Goal: Task Accomplishment & Management: Complete application form

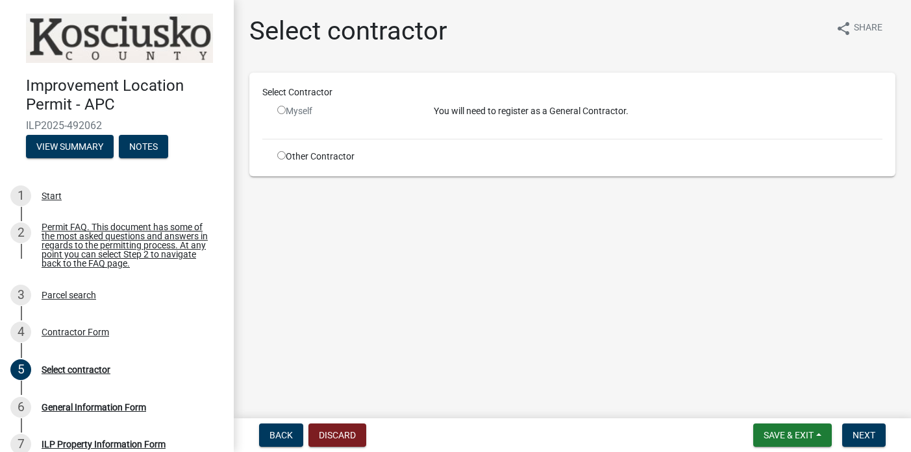
click at [284, 112] on input "radio" at bounding box center [281, 110] width 8 height 8
click at [282, 112] on input "radio" at bounding box center [281, 110] width 8 height 8
radio input "false"
click at [60, 300] on div "Parcel search" at bounding box center [69, 295] width 55 height 9
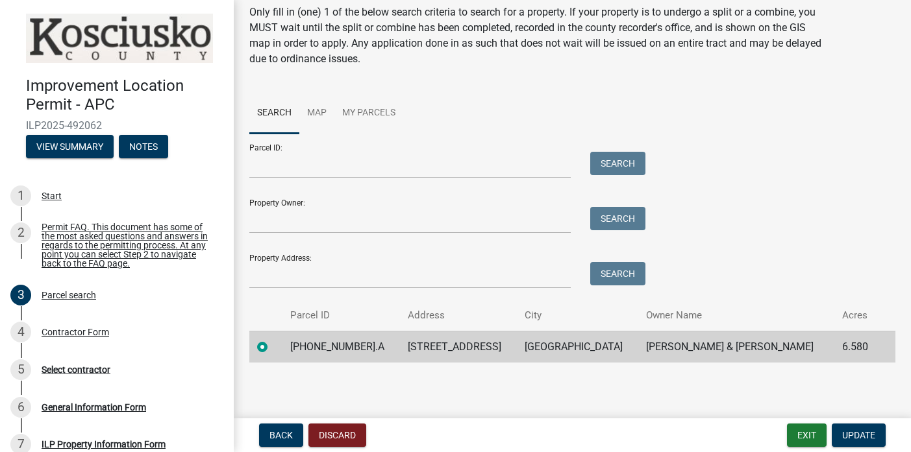
scroll to position [47, 0]
click at [871, 434] on span "Update" at bounding box center [858, 435] width 33 height 10
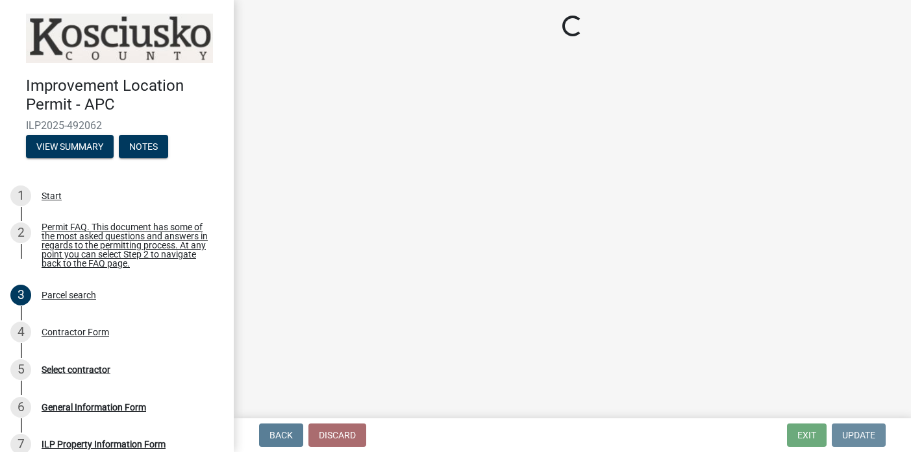
scroll to position [0, 0]
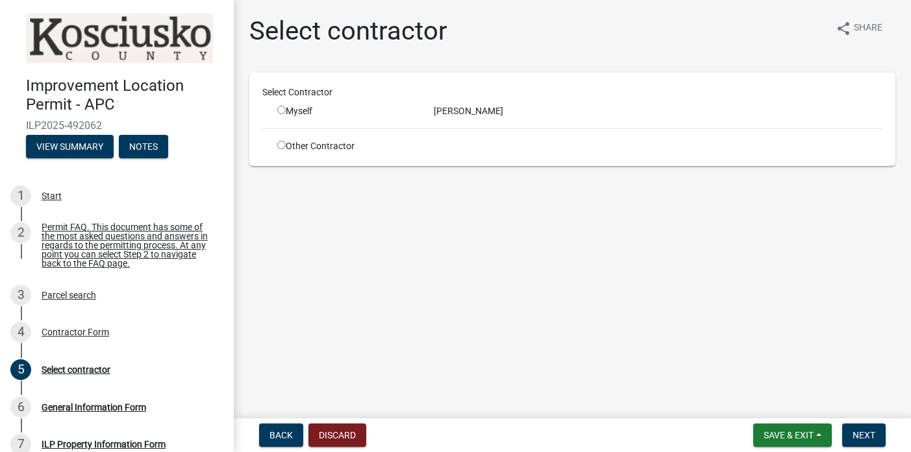
click at [283, 110] on input "radio" at bounding box center [281, 110] width 8 height 8
radio input "true"
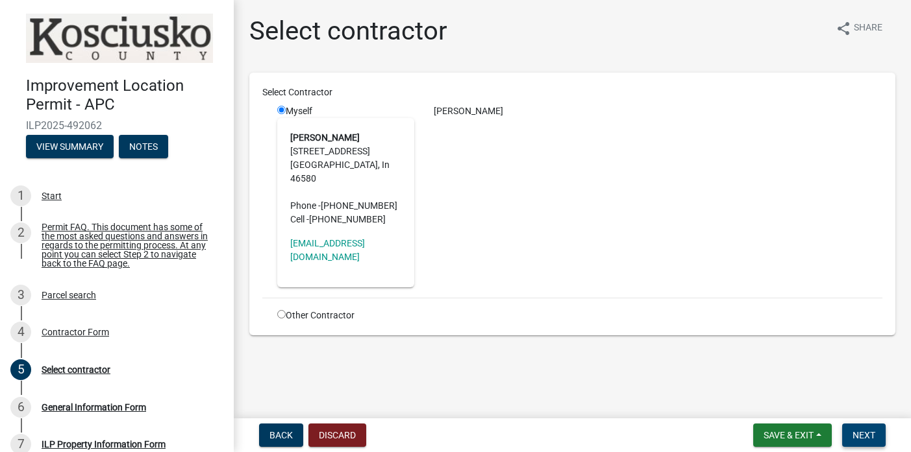
click at [865, 433] on span "Next" at bounding box center [863, 435] width 23 height 10
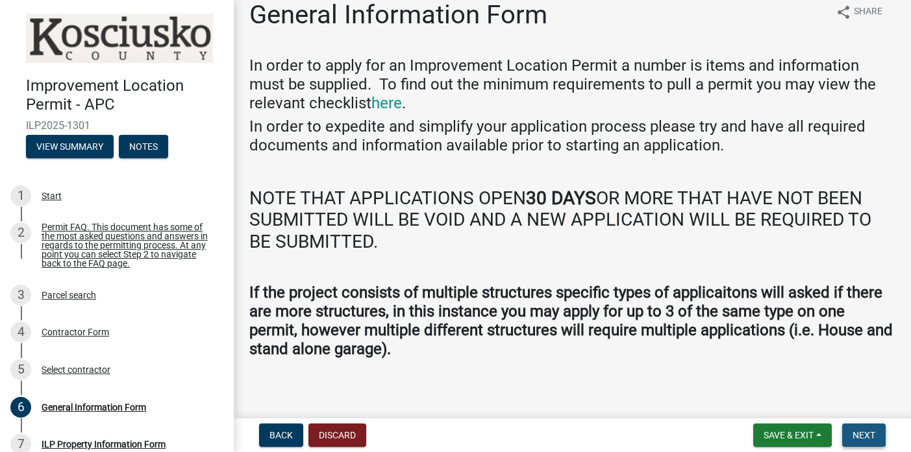
click at [864, 434] on span "Next" at bounding box center [863, 435] width 23 height 10
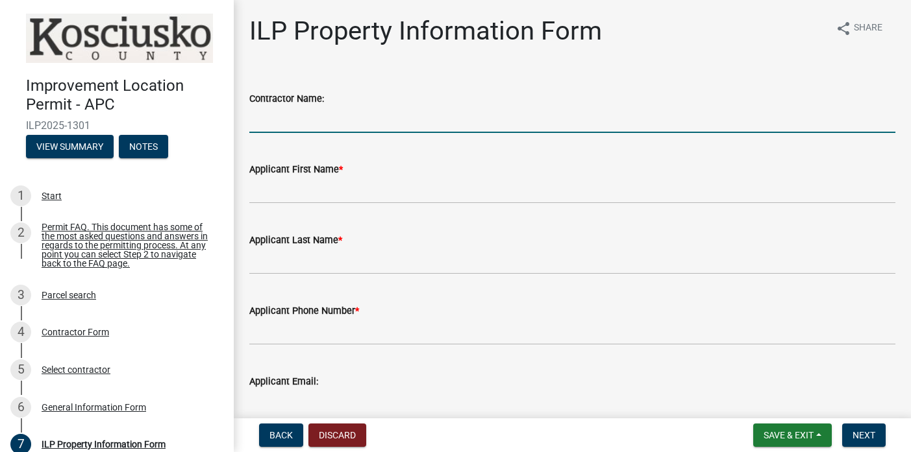
click at [360, 116] on input "Contractor Name:" at bounding box center [572, 119] width 646 height 27
type input "[PERSON_NAME]"
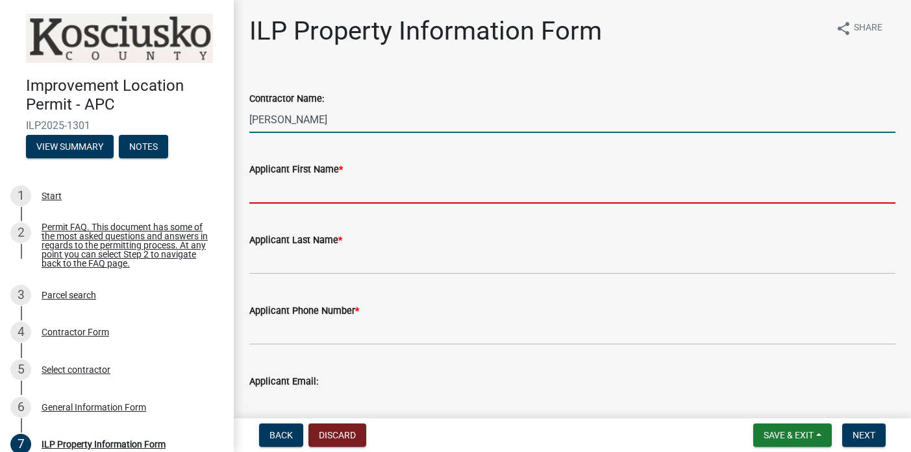
click at [274, 191] on input "Applicant First Name *" at bounding box center [572, 190] width 646 height 27
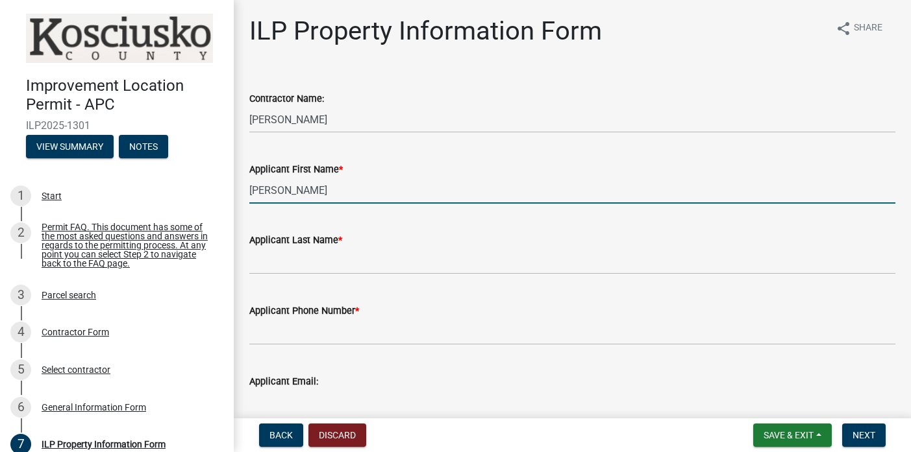
type input "[PERSON_NAME]"
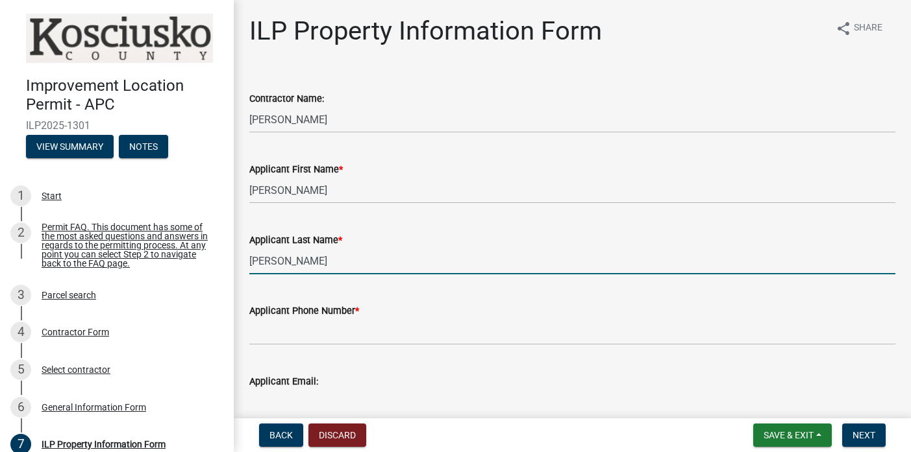
type input "[PERSON_NAME]"
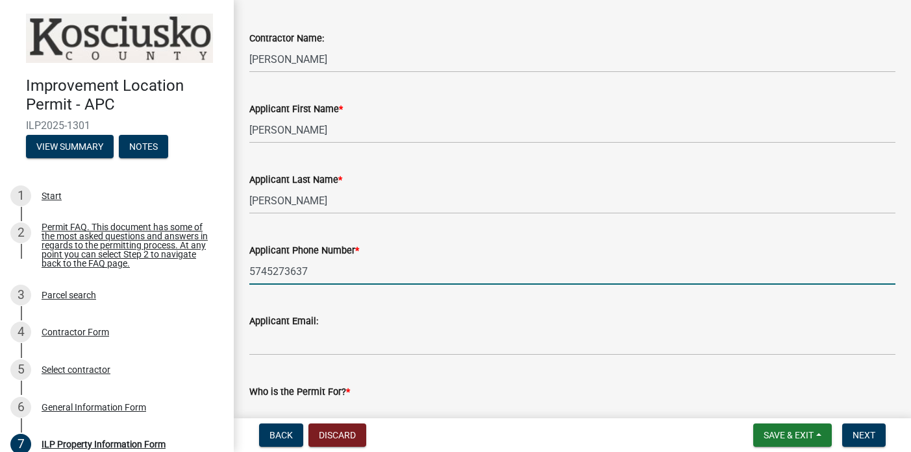
scroll to position [63, 0]
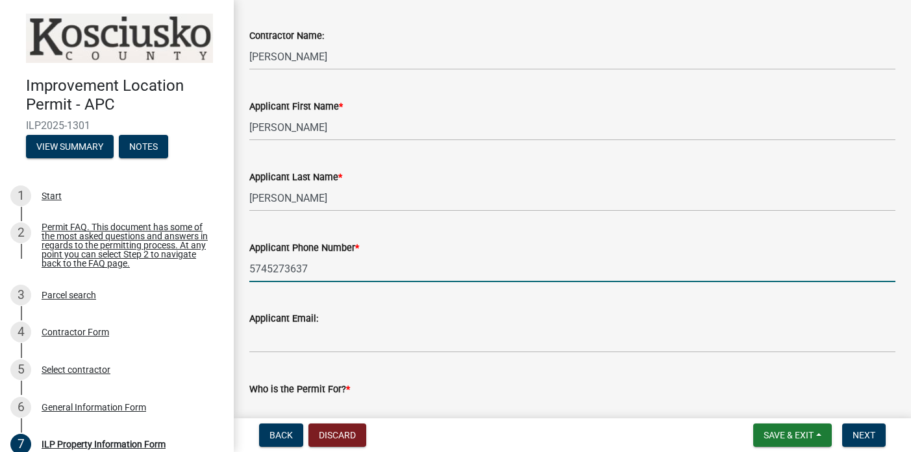
type input "5745273637"
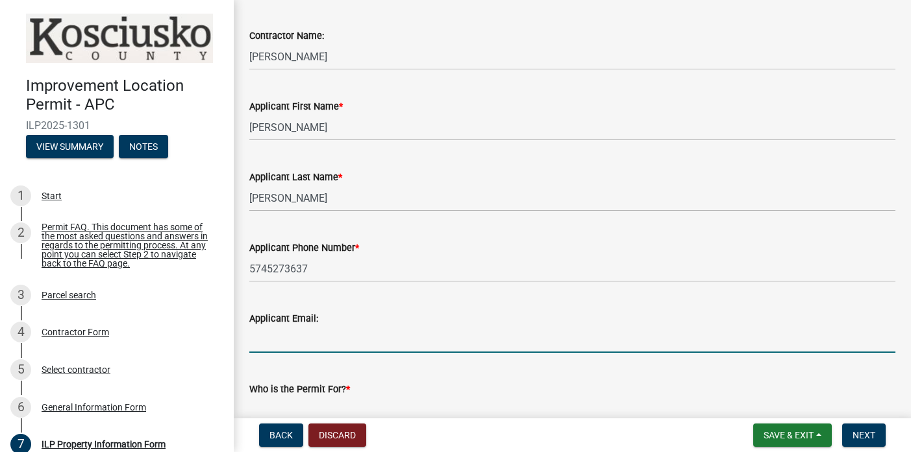
click at [292, 341] on input "Applicant Email:" at bounding box center [572, 340] width 646 height 27
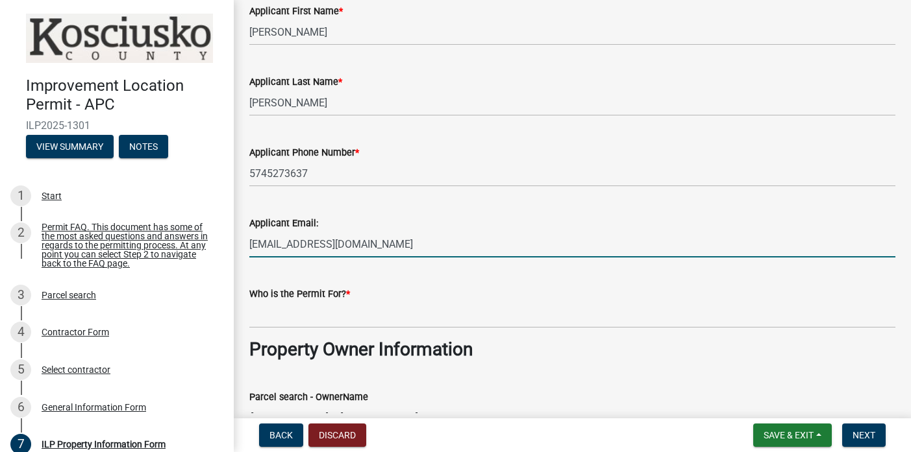
scroll to position [167, 0]
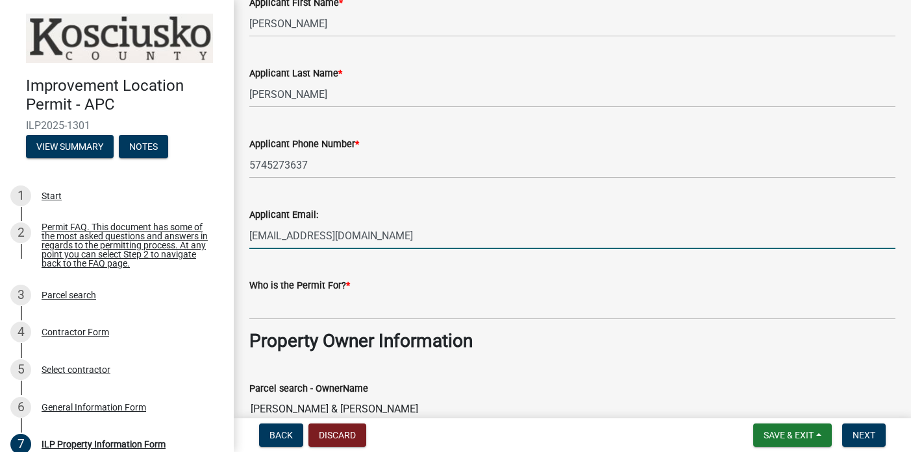
type input "[EMAIL_ADDRESS][DOMAIN_NAME]"
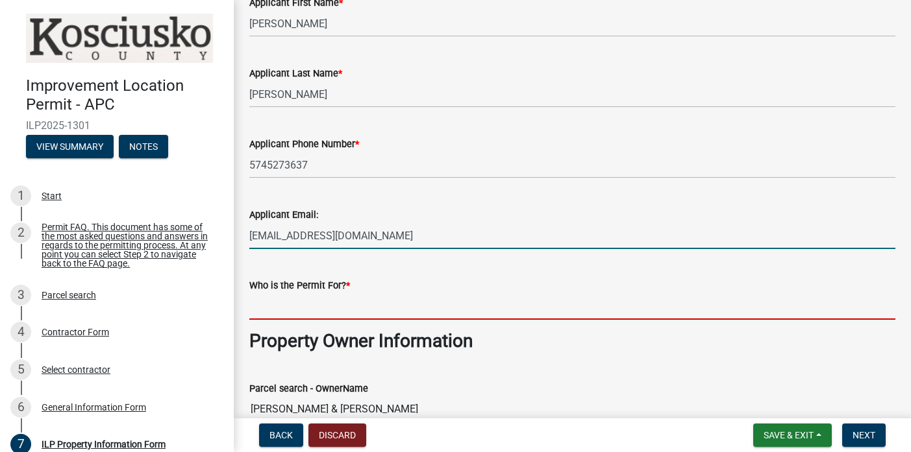
click at [301, 312] on input "Who is the Permit For? *" at bounding box center [572, 306] width 646 height 27
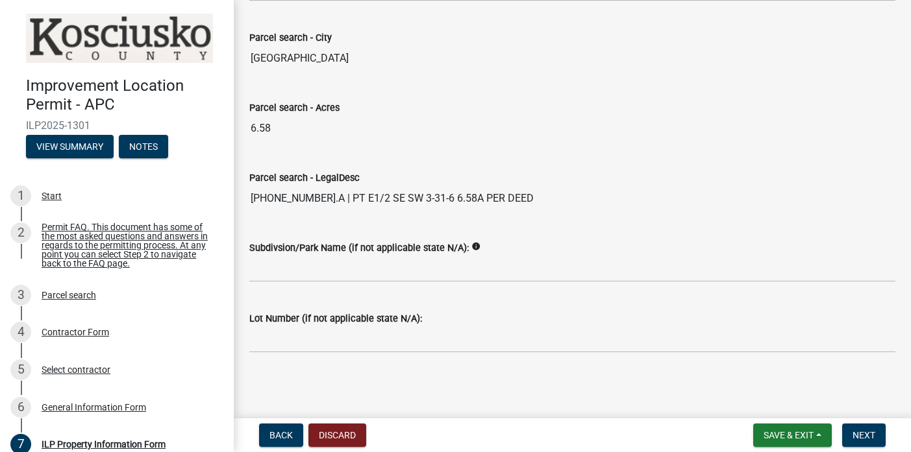
scroll to position [0, 0]
type input "[PERSON_NAME]"
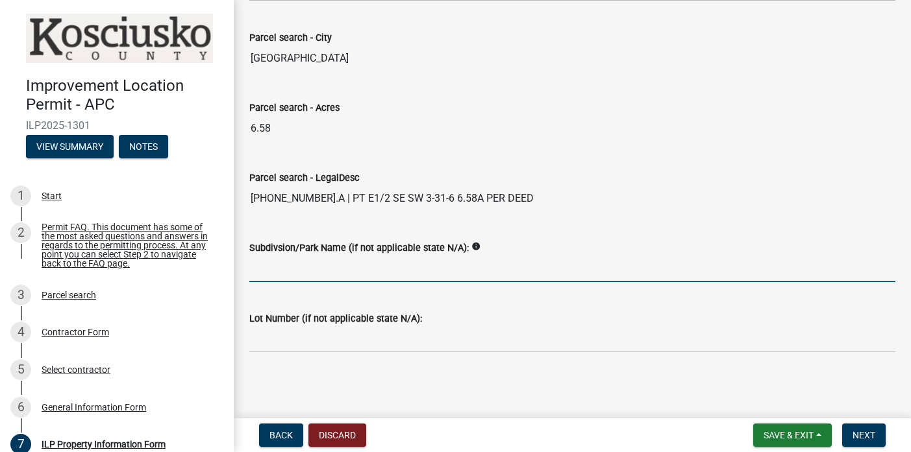
click at [476, 271] on input "Subdivsion/Park Name (if not applicable state N/A):" at bounding box center [572, 269] width 646 height 27
type input "na"
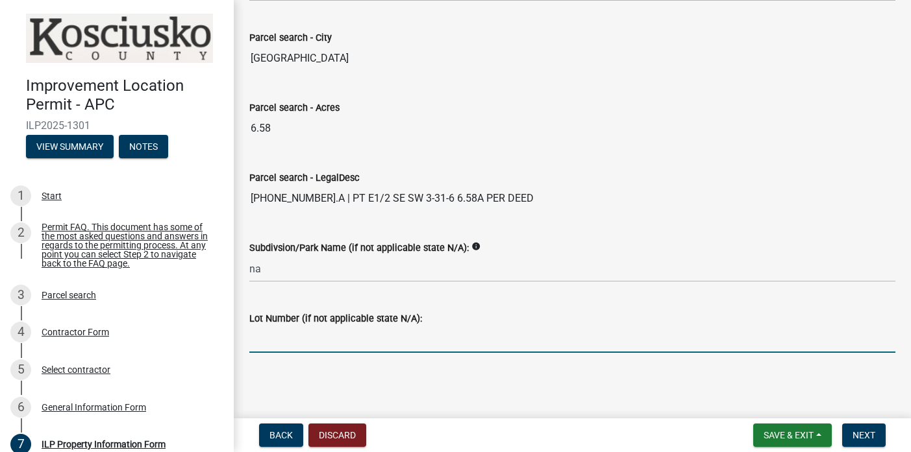
click at [295, 342] on input "Lot Number (if not applicable state N/A):" at bounding box center [572, 340] width 646 height 27
click at [321, 335] on input "Lot Number (if not applicable state N/A):" at bounding box center [572, 340] width 646 height 27
click at [321, 335] on input "NA" at bounding box center [572, 340] width 646 height 27
type input "NA"
click at [865, 436] on span "Next" at bounding box center [863, 435] width 23 height 10
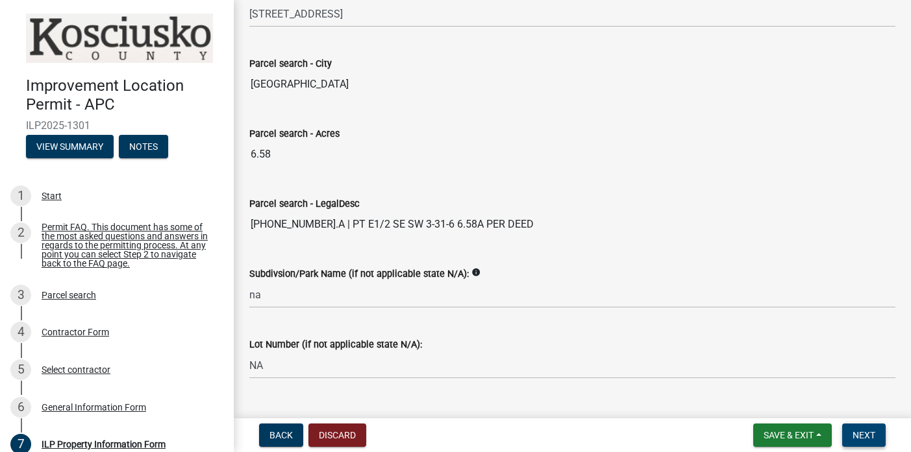
click at [868, 438] on span "Next" at bounding box center [863, 435] width 23 height 10
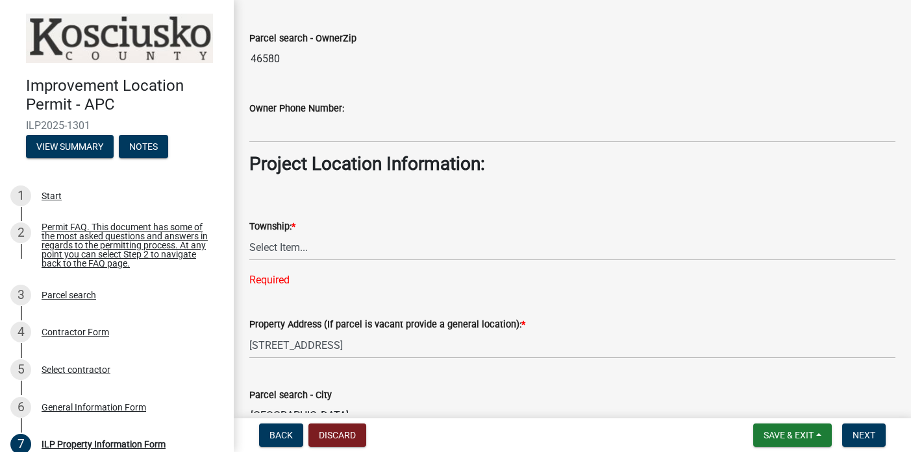
scroll to position [806, 0]
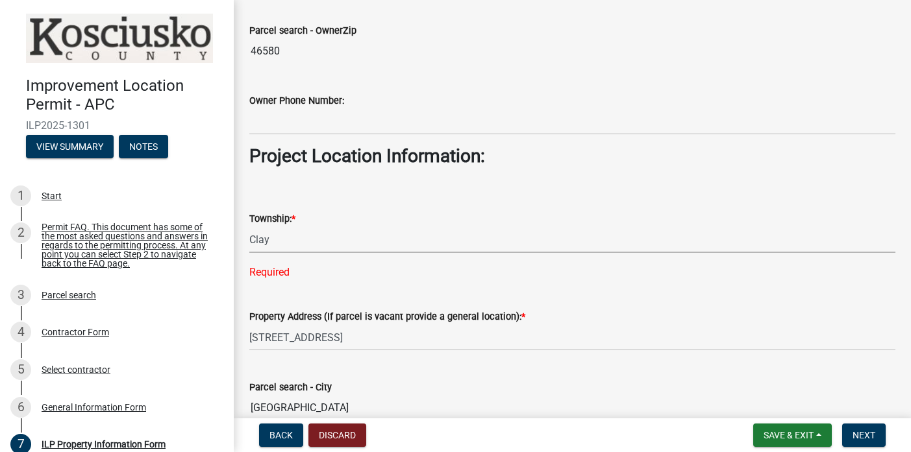
select select "1ba6d0a1-8334-4cec-a782-4148eced6037"
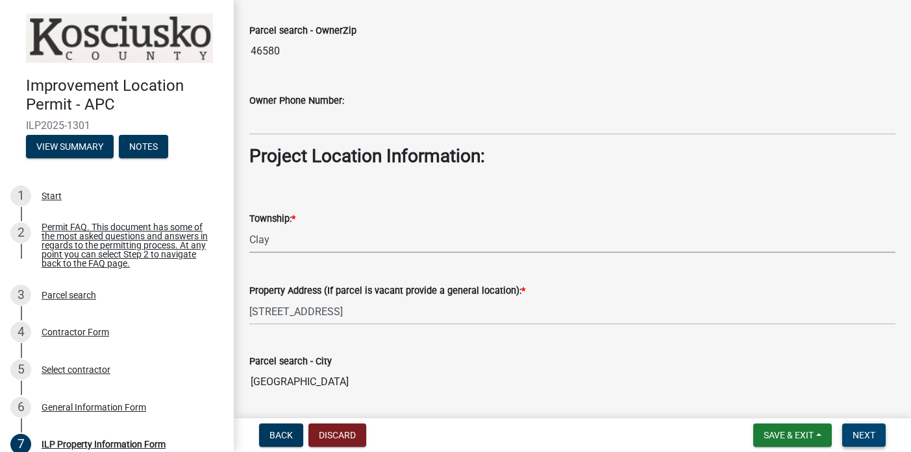
click at [871, 438] on span "Next" at bounding box center [863, 435] width 23 height 10
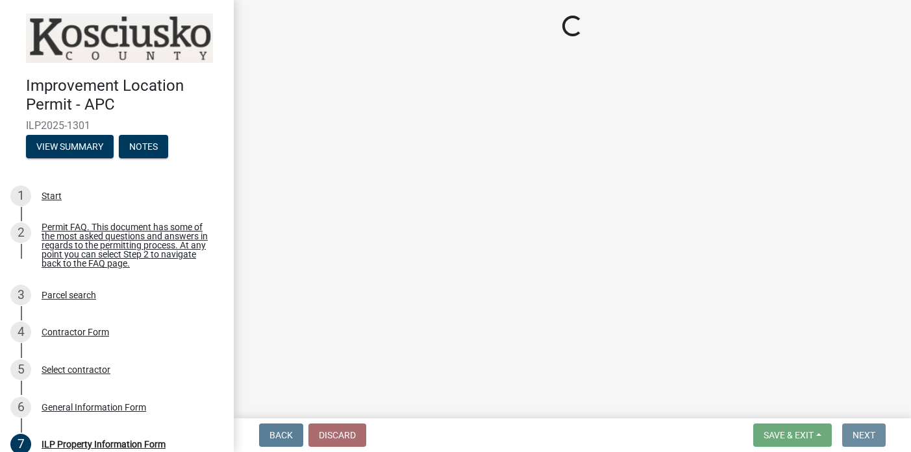
scroll to position [0, 0]
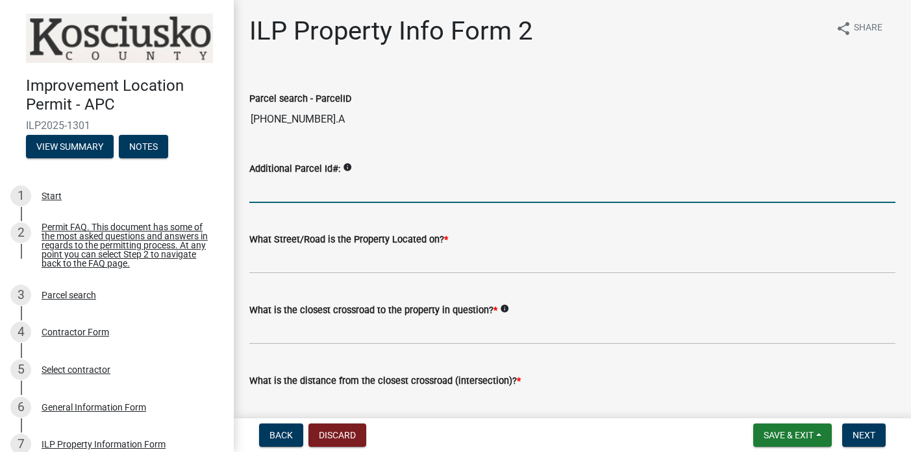
click at [314, 191] on input "Additional Parcel Id#:" at bounding box center [572, 190] width 646 height 27
click at [352, 168] on icon "info" at bounding box center [347, 167] width 9 height 9
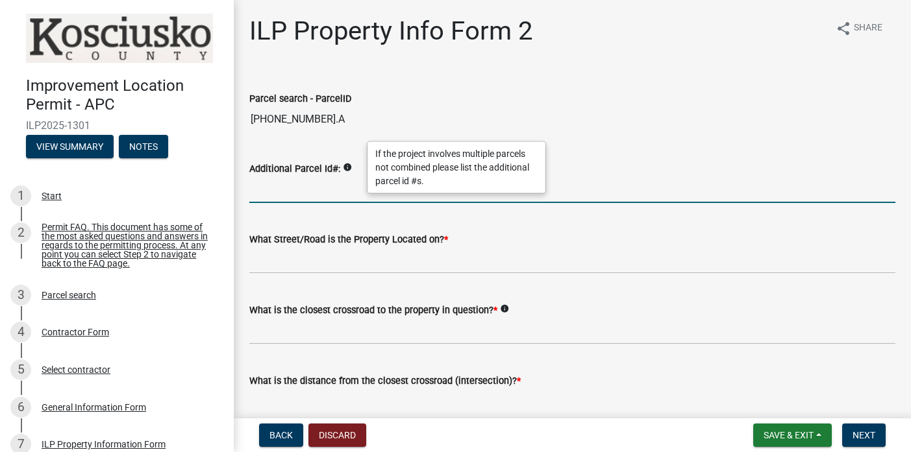
click at [321, 188] on input "Additional Parcel Id#:" at bounding box center [572, 190] width 646 height 27
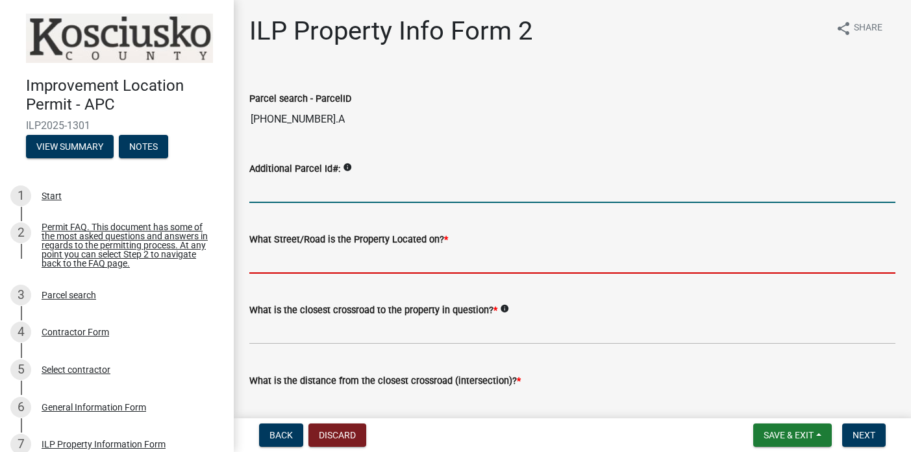
click at [293, 265] on input "What Street/Road is the Property Located on? *" at bounding box center [572, 260] width 646 height 27
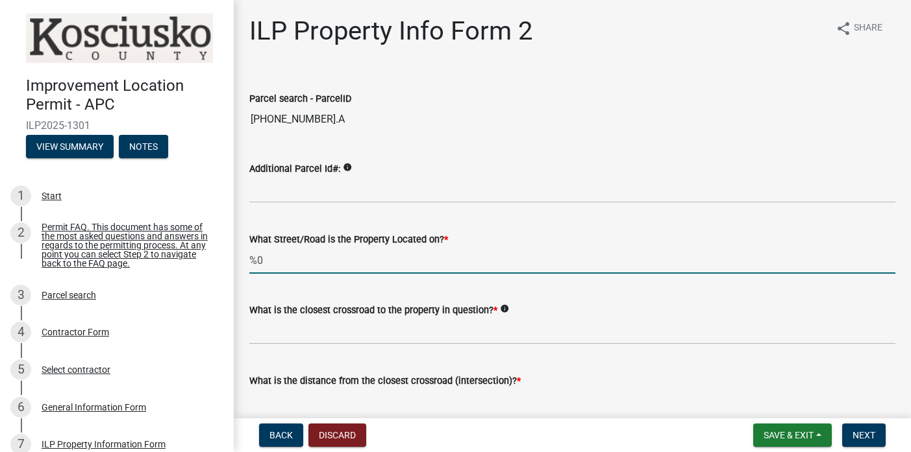
type input "%"
type input "50 west"
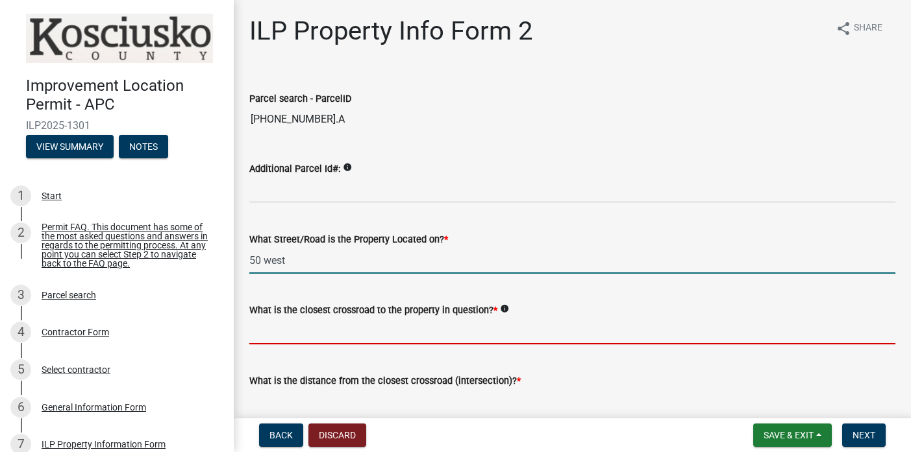
click at [273, 334] on input "What is the closest crossroad to the property in question? *" at bounding box center [572, 331] width 646 height 27
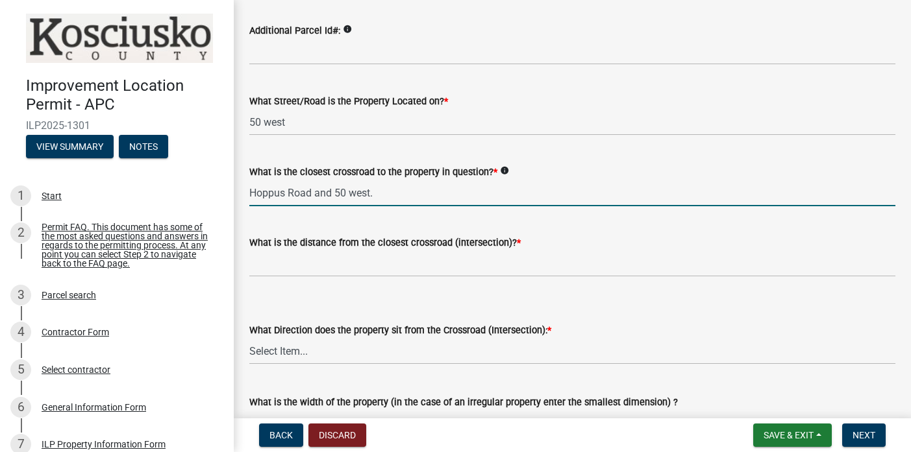
scroll to position [150, 0]
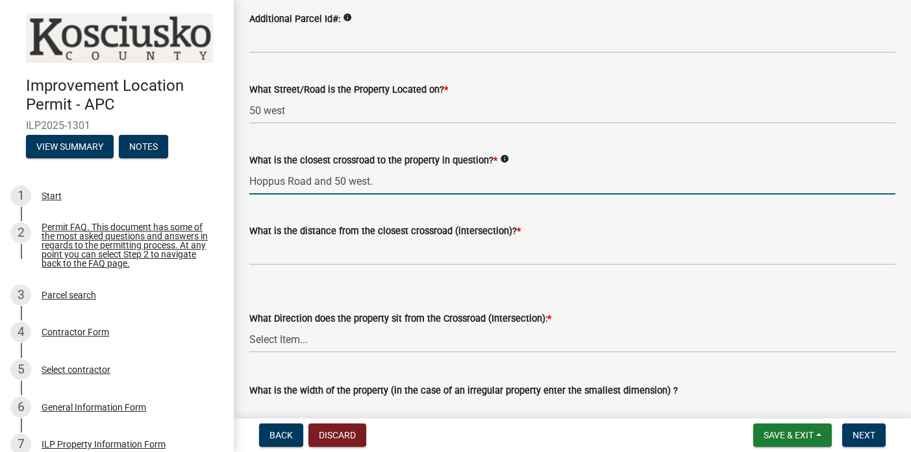
type input "Hoppus Road and 50 west."
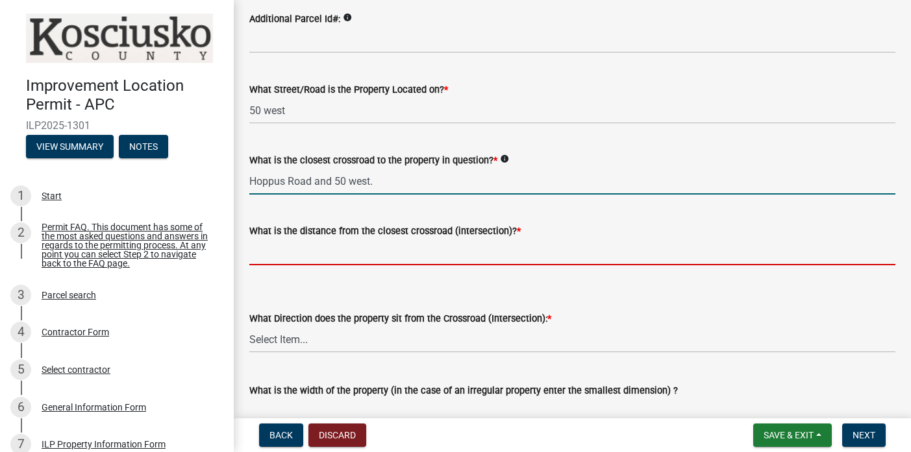
click at [289, 254] on input "text" at bounding box center [572, 252] width 646 height 27
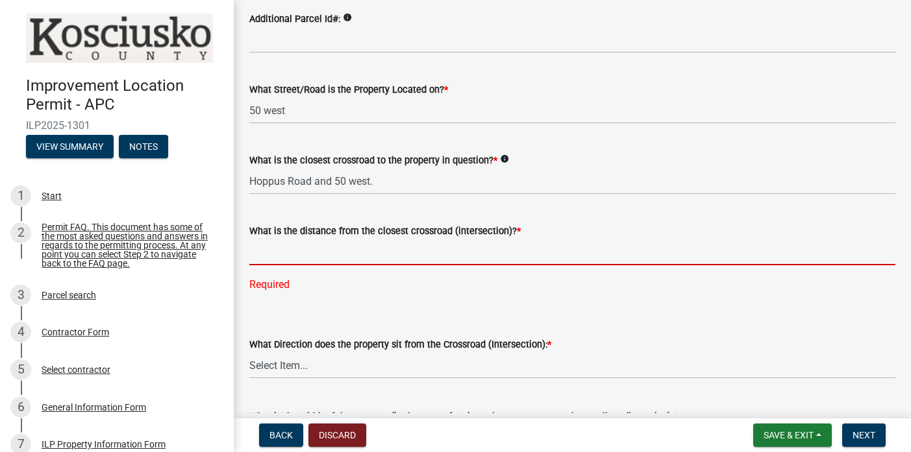
click at [293, 254] on input "text" at bounding box center [572, 252] width 646 height 27
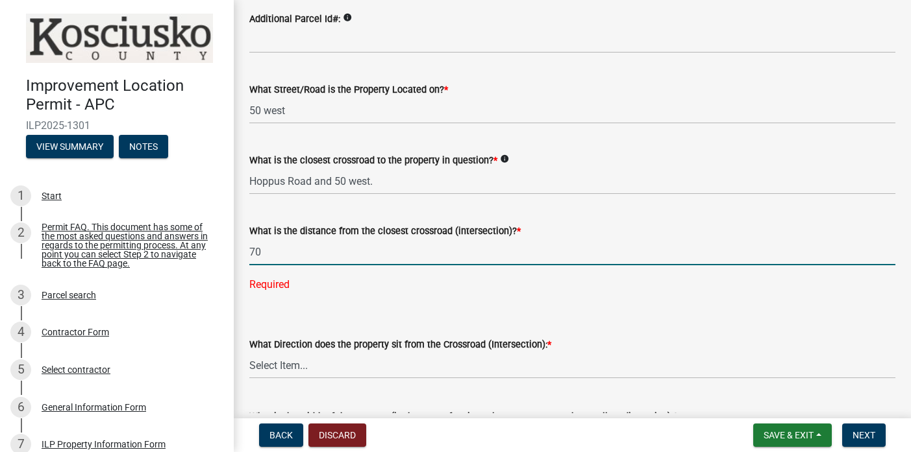
type input "7"
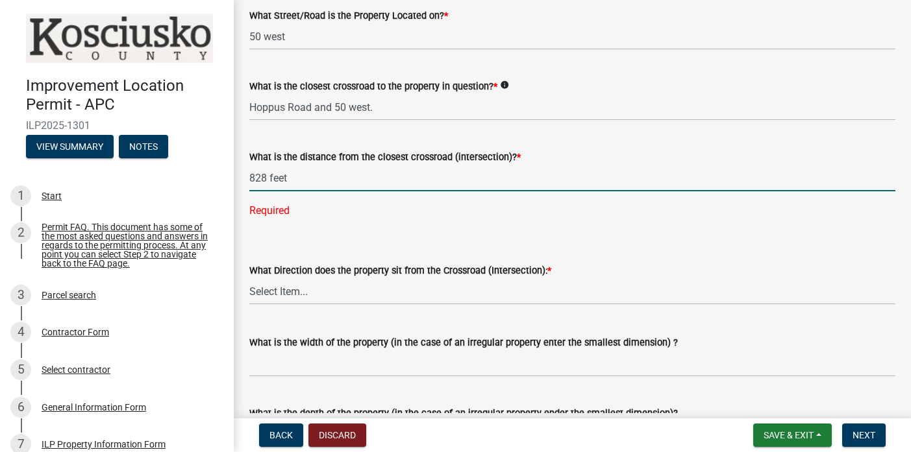
scroll to position [271, 0]
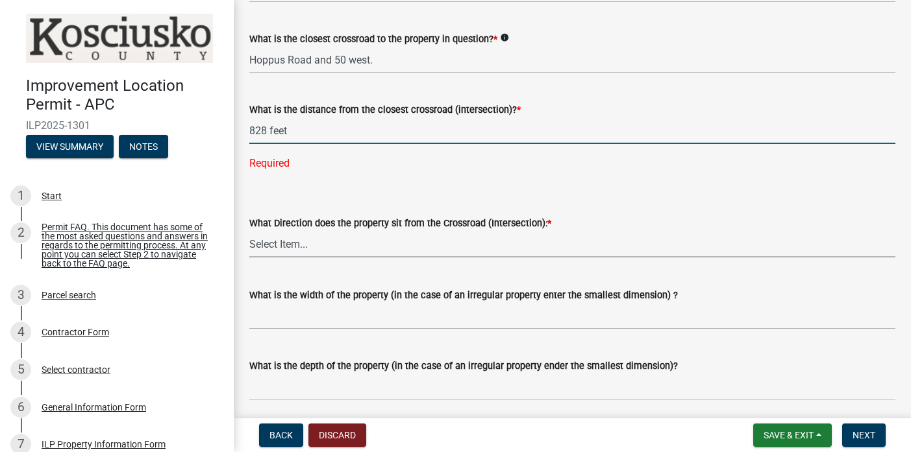
type input "828"
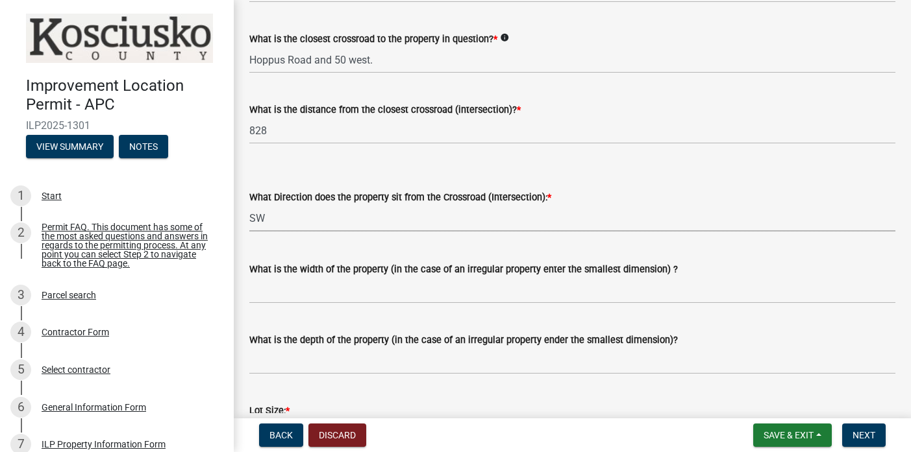
select select "d1e29b26-5d4c-45d9-9a17-32724f9b6679"
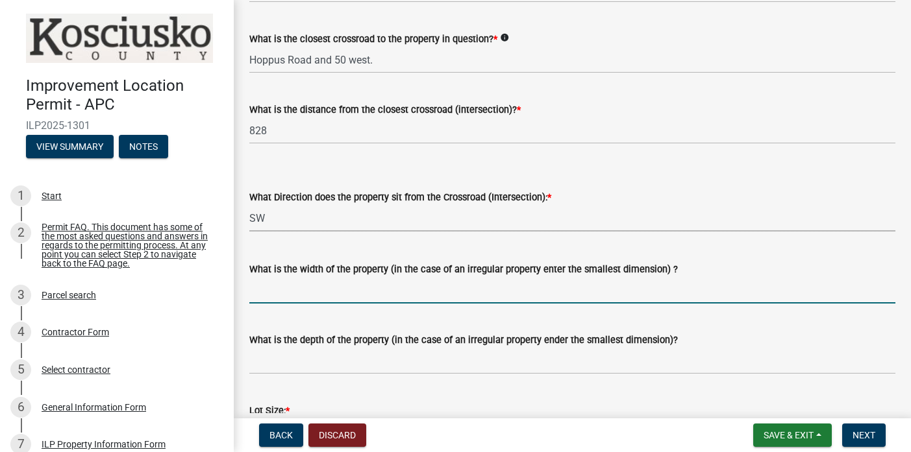
click at [288, 294] on input "What is the width of the property (in the case of an irregular property enter t…" at bounding box center [572, 290] width 646 height 27
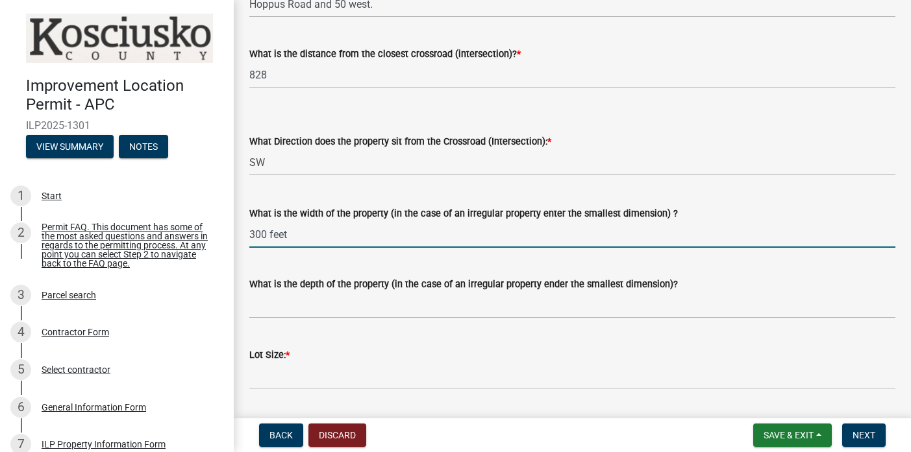
scroll to position [336, 0]
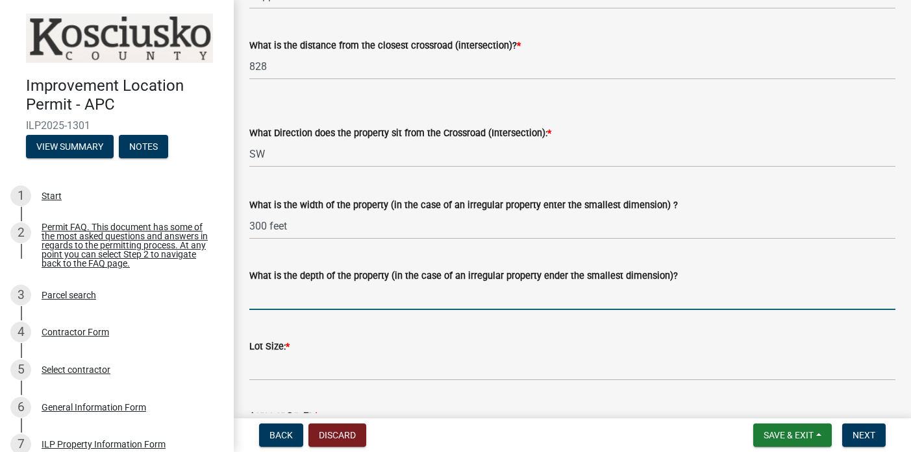
click at [324, 296] on input "What is the depth of the property (in the case of an irregular property ender t…" at bounding box center [572, 297] width 646 height 27
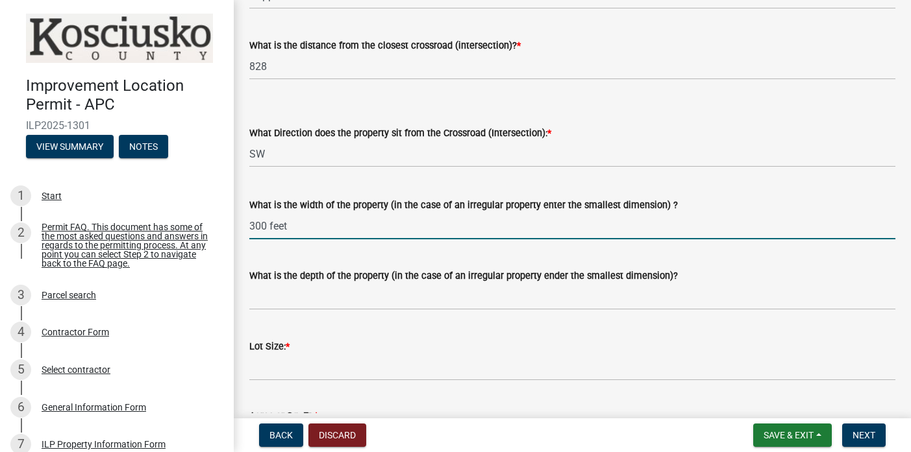
click at [267, 226] on input "300 feet" at bounding box center [572, 226] width 646 height 27
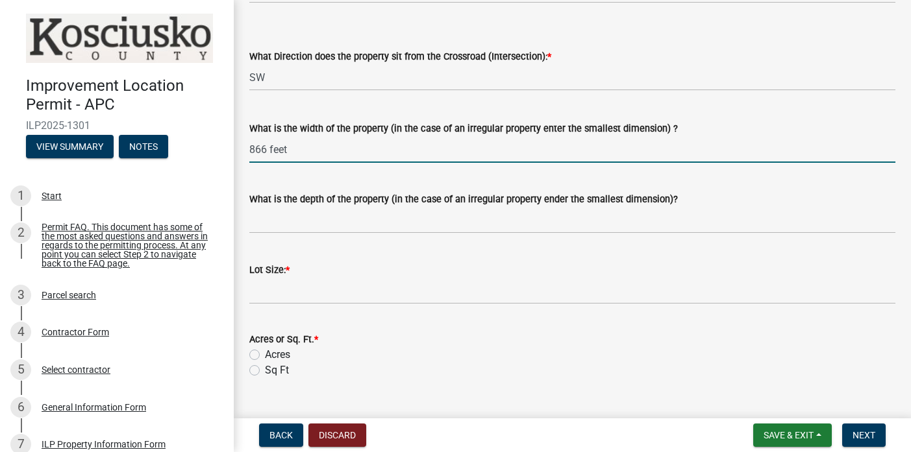
scroll to position [418, 0]
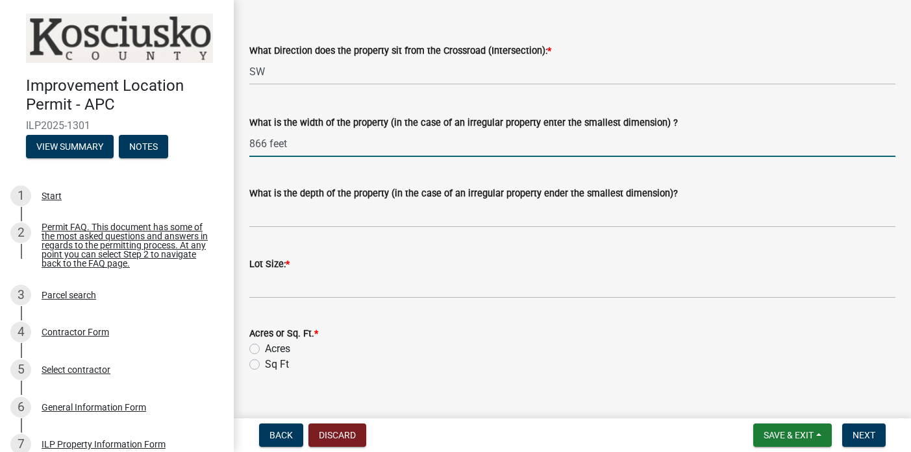
type input "866 feet"
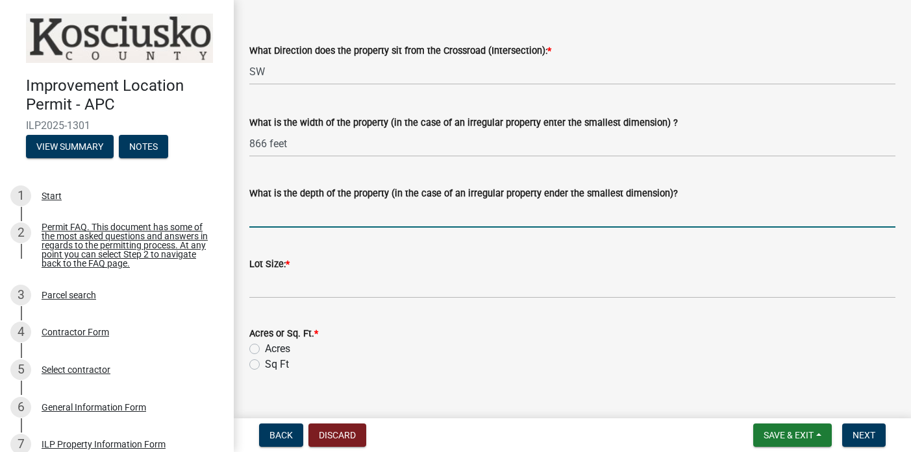
click at [265, 217] on input "What is the depth of the property (in the case of an irregular property ender t…" at bounding box center [572, 214] width 646 height 27
type input "300""
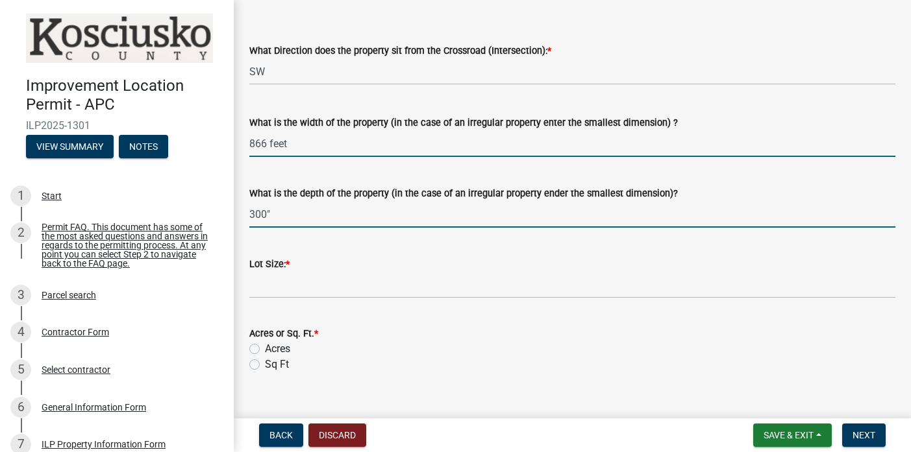
click at [287, 144] on input "866 feet" at bounding box center [572, 143] width 646 height 27
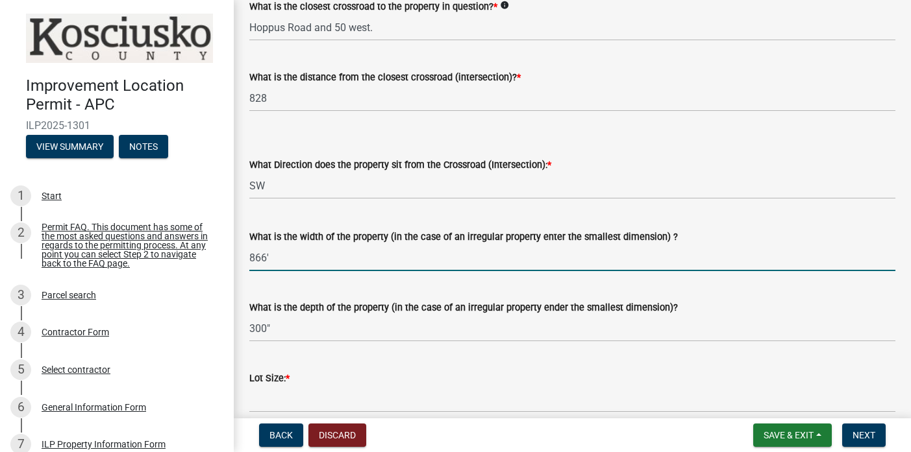
scroll to position [285, 0]
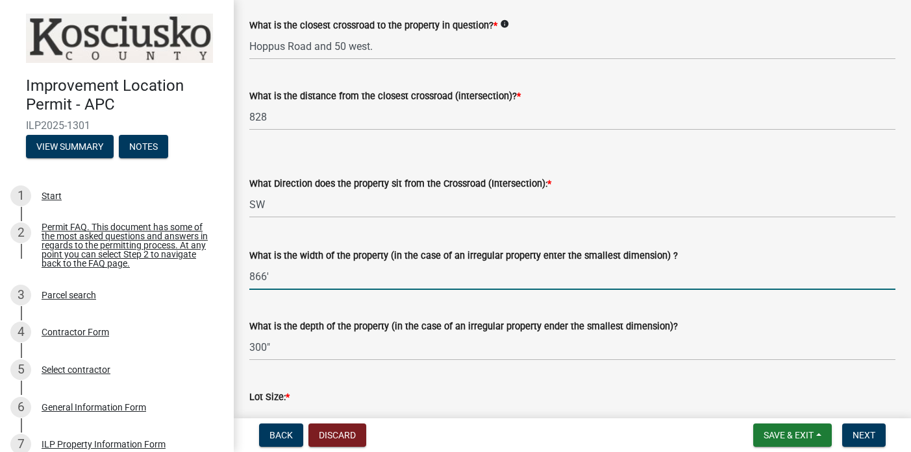
type input "866'"
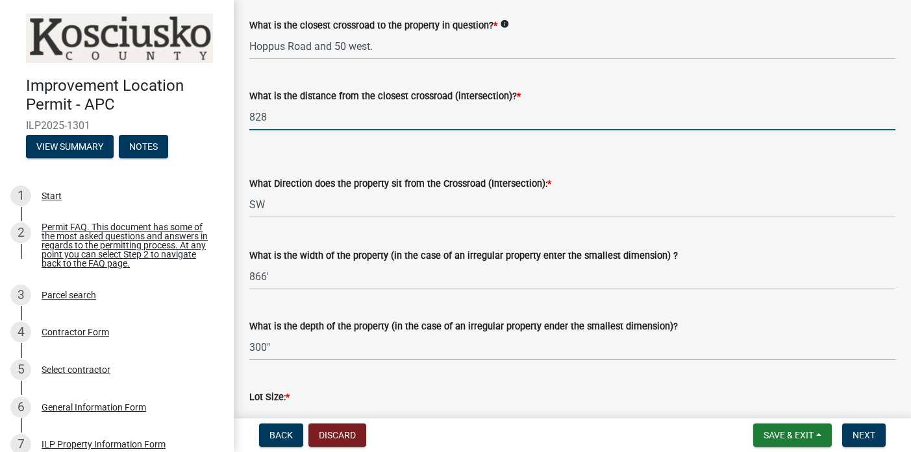
click at [266, 119] on input "828" at bounding box center [572, 117] width 646 height 27
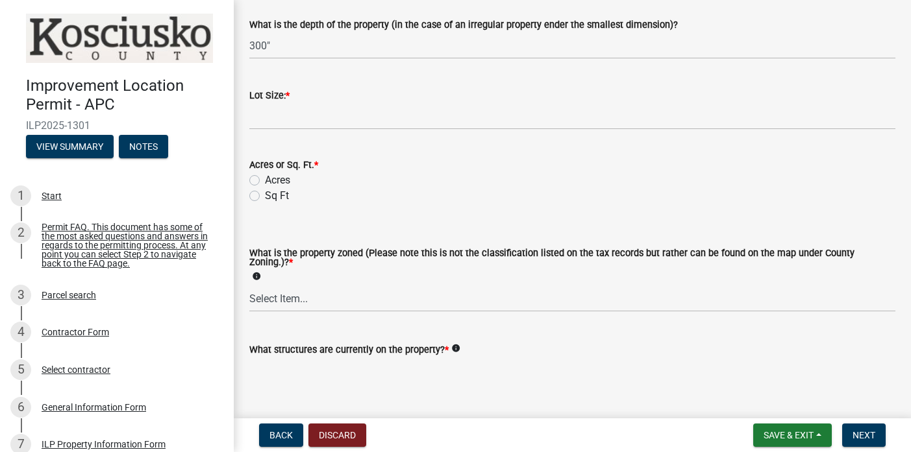
scroll to position [584, 0]
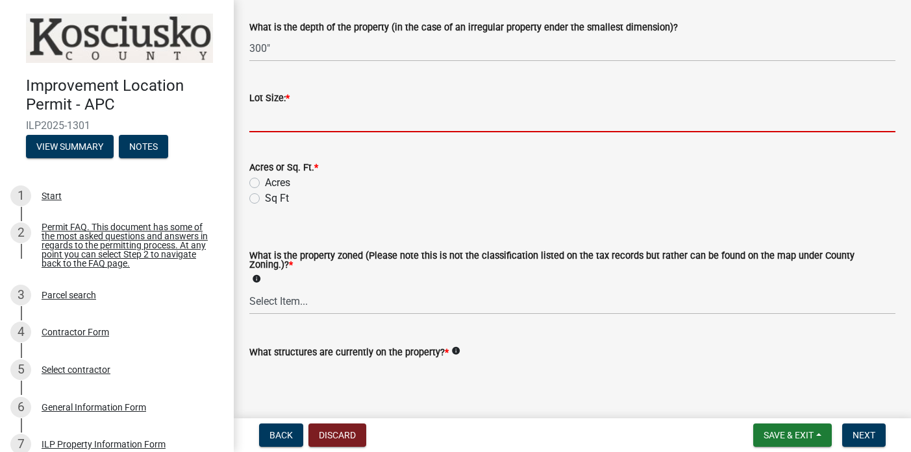
type input "828"
click at [271, 123] on input "text" at bounding box center [572, 119] width 646 height 27
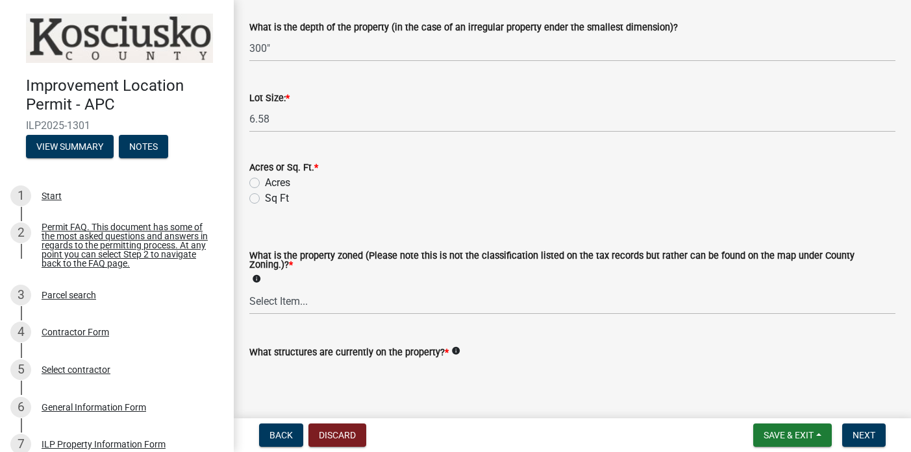
click at [258, 208] on wm-data-entity-input "Acres or Sq. Ft. * Acres Sq Ft" at bounding box center [572, 181] width 646 height 74
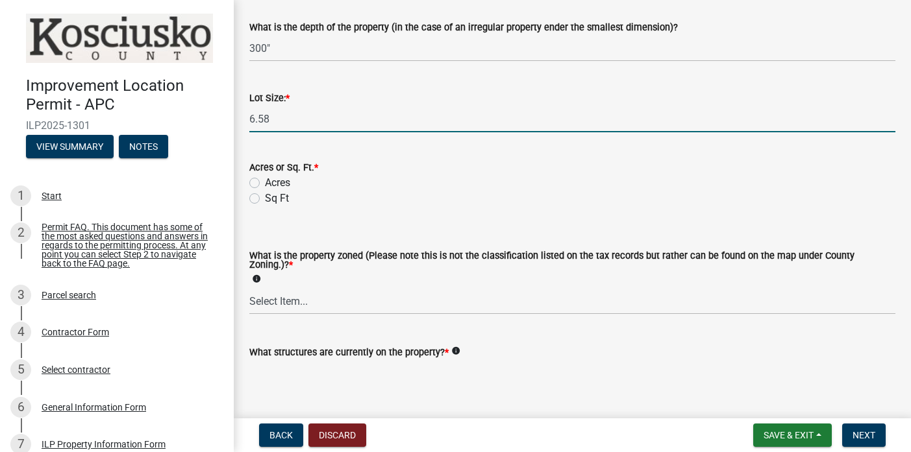
click at [282, 123] on input "6.58" at bounding box center [572, 119] width 646 height 27
click at [290, 98] on span "*" at bounding box center [288, 98] width 4 height 11
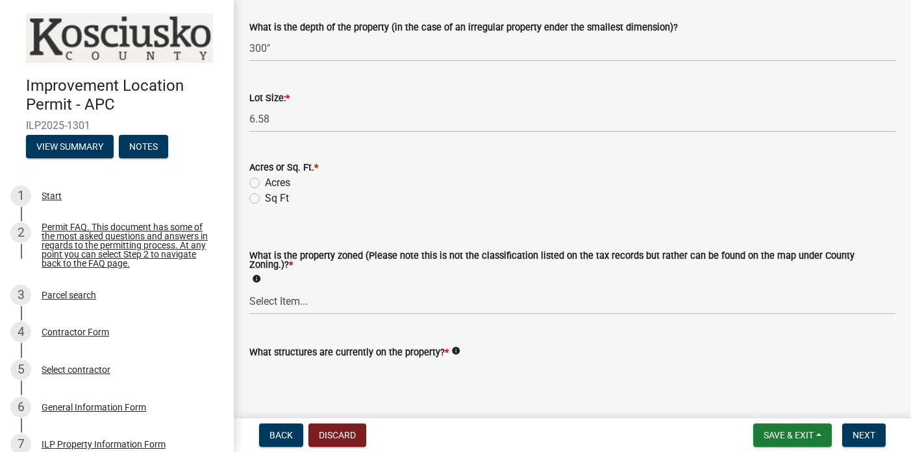
click at [290, 97] on span "*" at bounding box center [288, 98] width 4 height 11
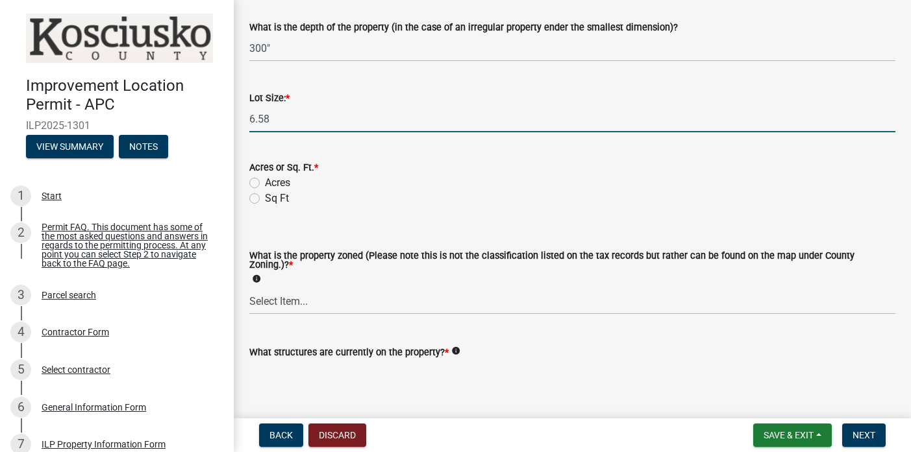
click at [282, 124] on input "6.58" at bounding box center [572, 119] width 646 height 27
type input "6.58"
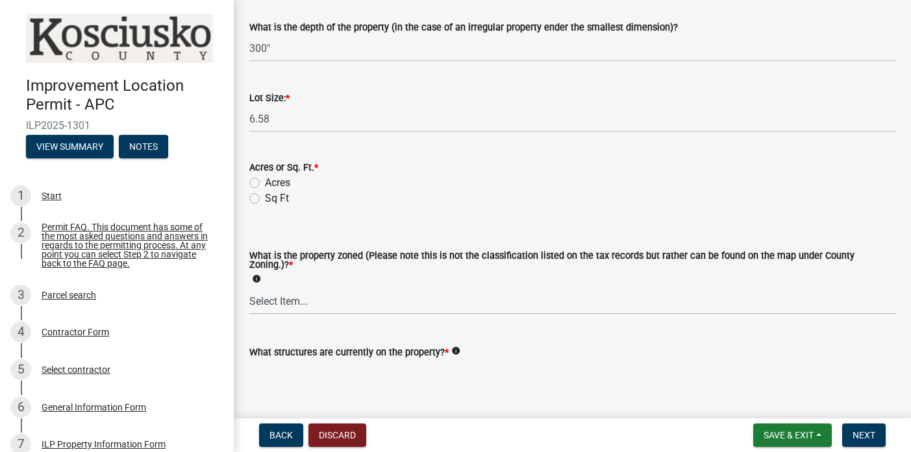
click at [265, 183] on label "Acres" at bounding box center [277, 183] width 25 height 16
click at [265, 183] on input "Acres" at bounding box center [269, 179] width 8 height 8
radio input "true"
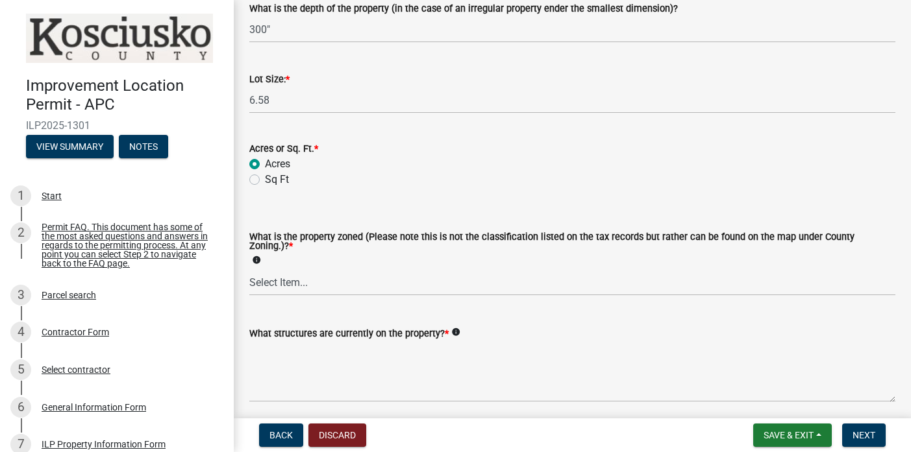
scroll to position [630, 0]
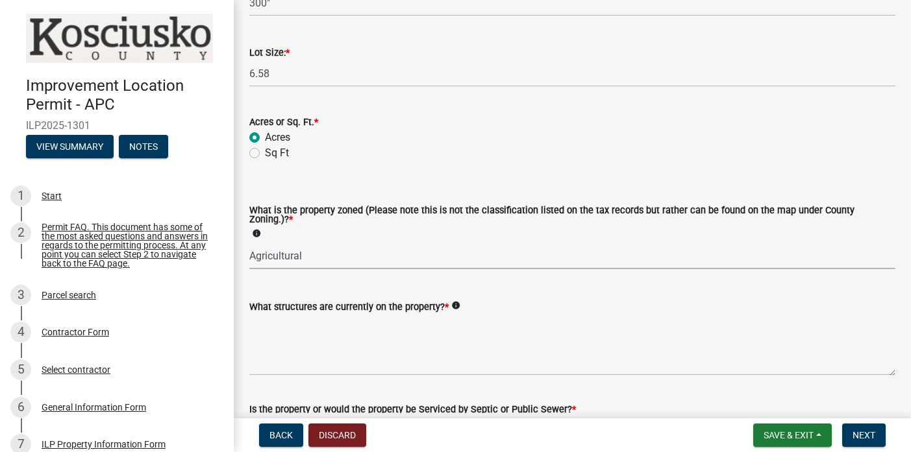
select select "ea119d11-e52e-4559-b746-af06211fe819"
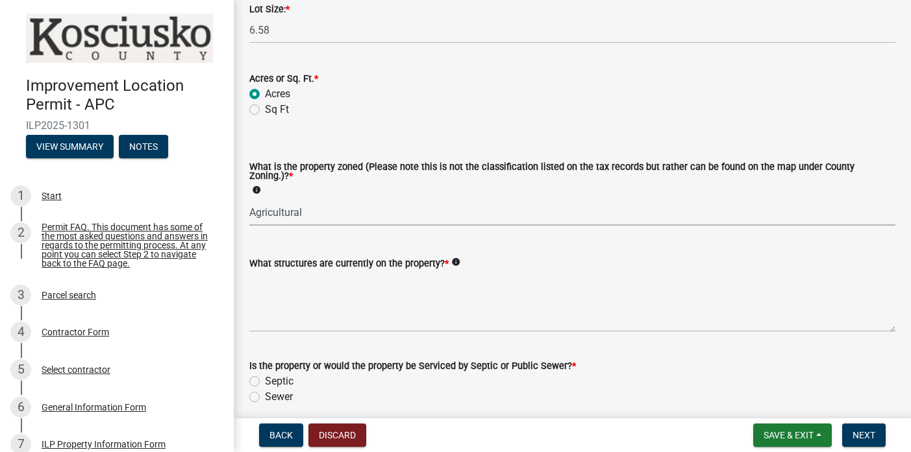
scroll to position [674, 0]
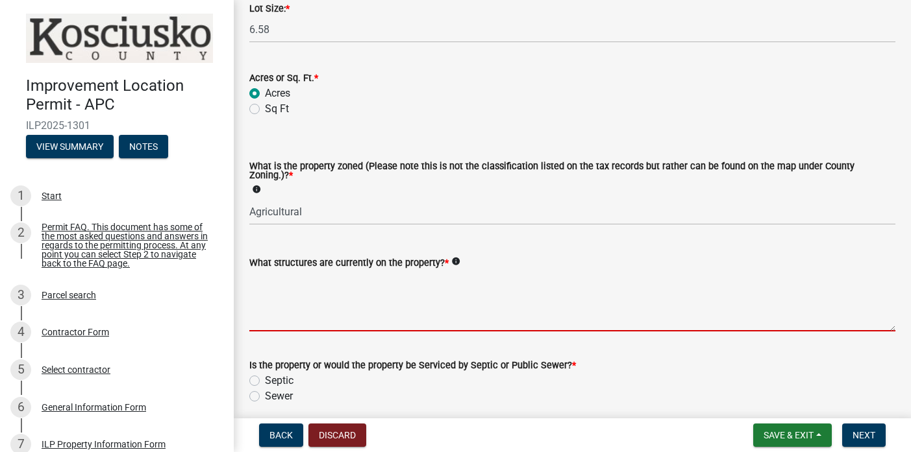
click at [290, 324] on textarea "What structures are currently on the property? *" at bounding box center [572, 301] width 646 height 61
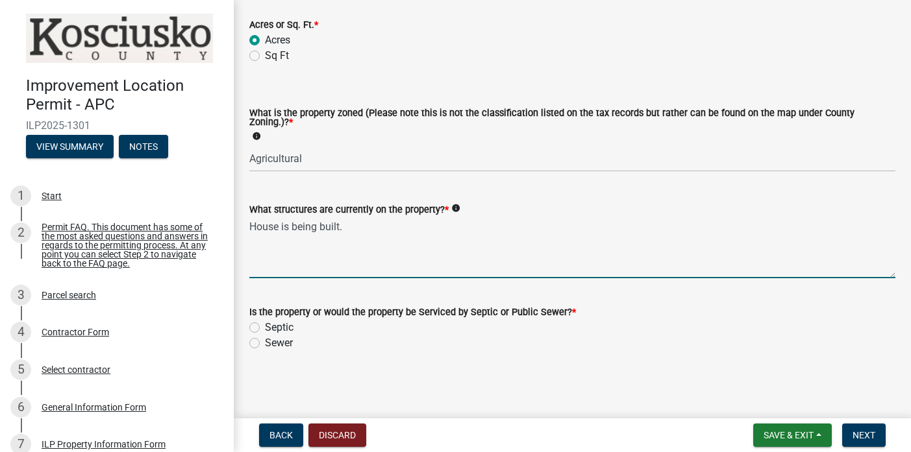
scroll to position [0, 0]
type textarea "House is being built."
click at [265, 328] on label "Septic" at bounding box center [279, 328] width 29 height 16
click at [265, 328] on input "Septic" at bounding box center [269, 324] width 8 height 8
radio input "true"
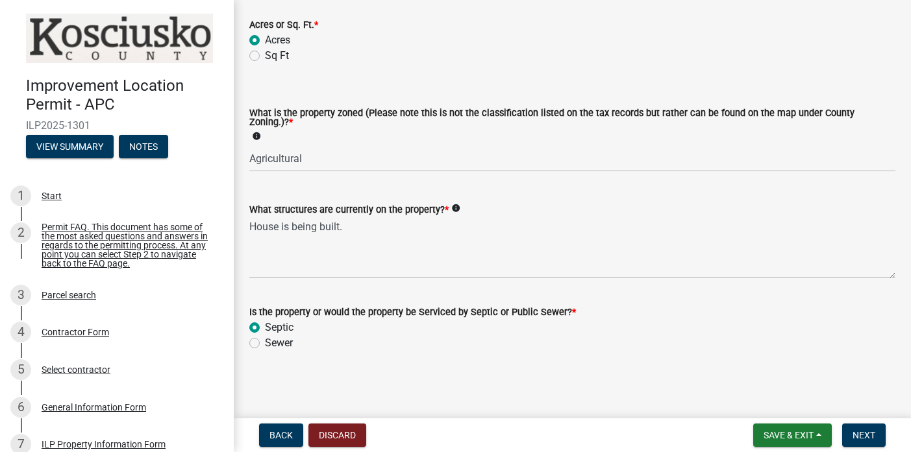
click at [460, 206] on icon "info" at bounding box center [455, 208] width 9 height 9
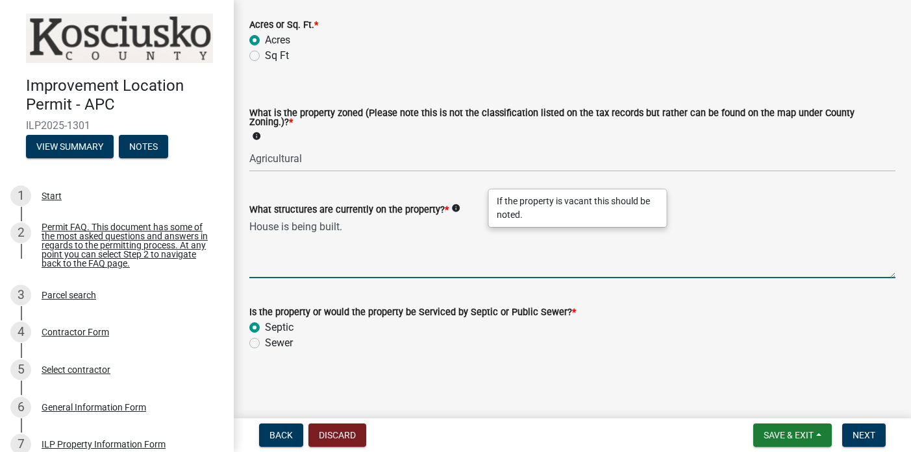
click at [419, 249] on textarea "House is being built." at bounding box center [572, 247] width 646 height 61
click at [576, 310] on span "*" at bounding box center [574, 312] width 4 height 11
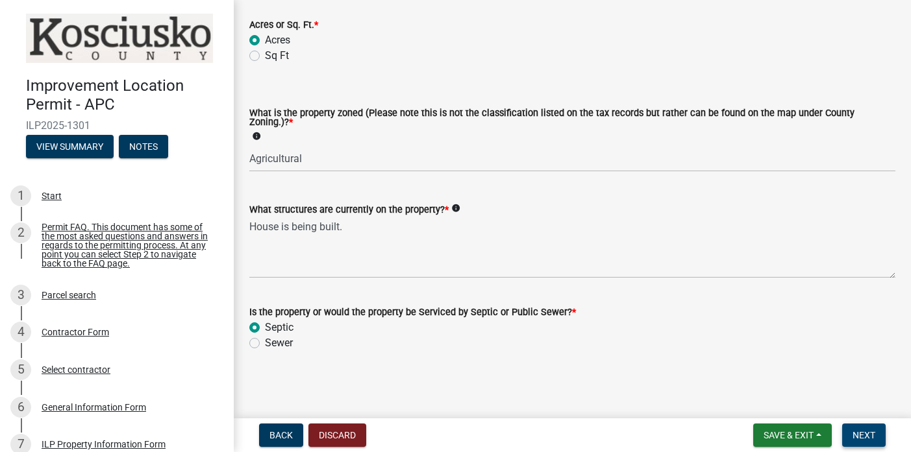
click at [872, 434] on span "Next" at bounding box center [863, 435] width 23 height 10
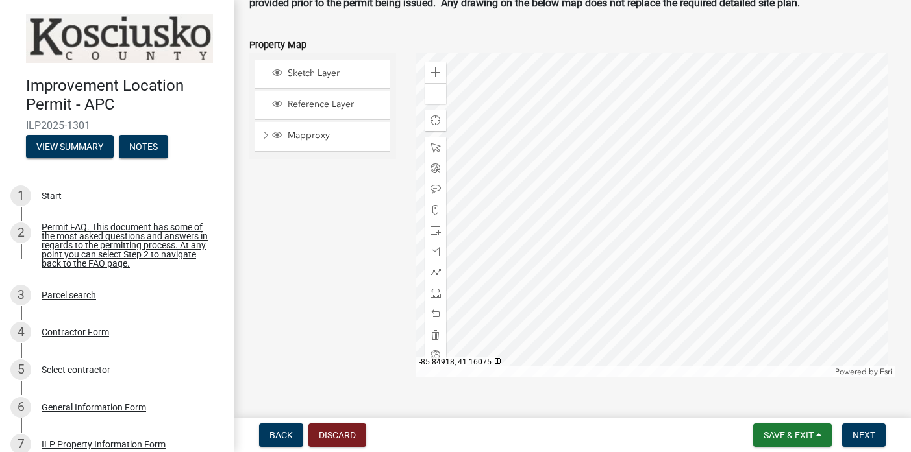
scroll to position [1571, 0]
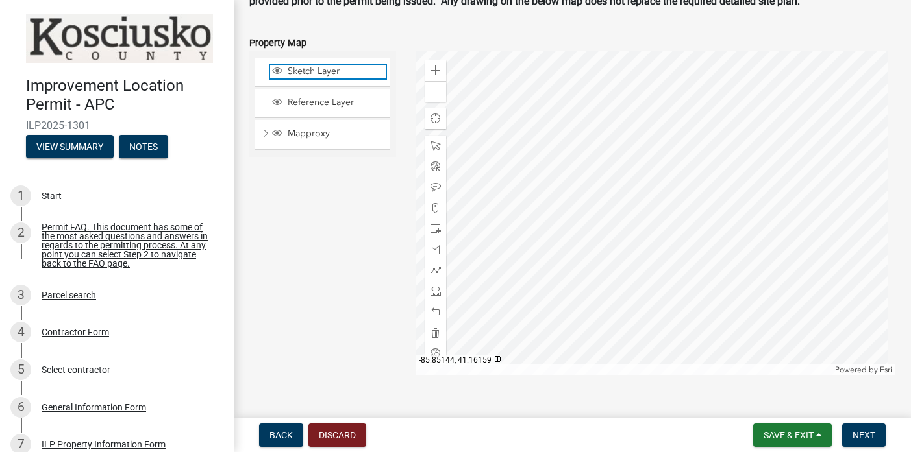
click at [321, 77] on span "Sketch Layer" at bounding box center [334, 72] width 101 height 12
click at [438, 151] on span at bounding box center [435, 146] width 10 height 10
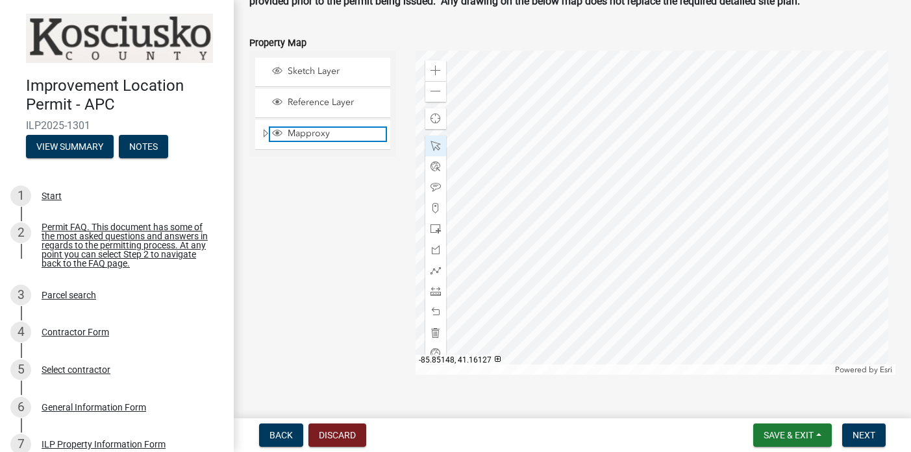
click at [277, 138] on span "Layer List" at bounding box center [277, 133] width 10 height 10
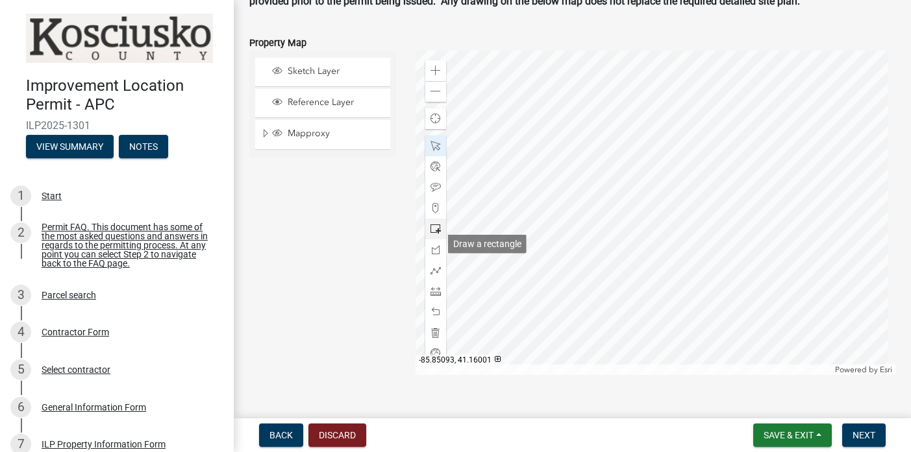
click at [436, 234] on span at bounding box center [435, 229] width 10 height 10
click at [437, 234] on span at bounding box center [435, 229] width 10 height 10
click at [433, 297] on span at bounding box center [435, 291] width 10 height 10
click at [433, 214] on span at bounding box center [435, 208] width 10 height 10
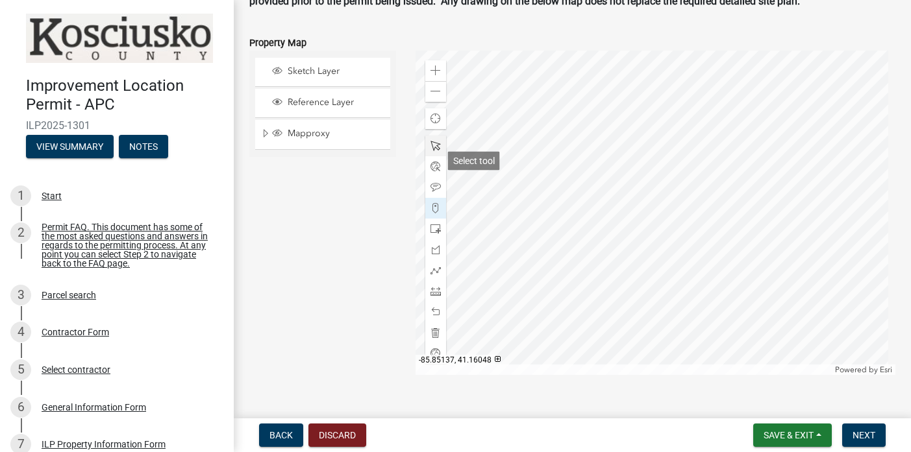
click at [434, 151] on span at bounding box center [435, 146] width 10 height 10
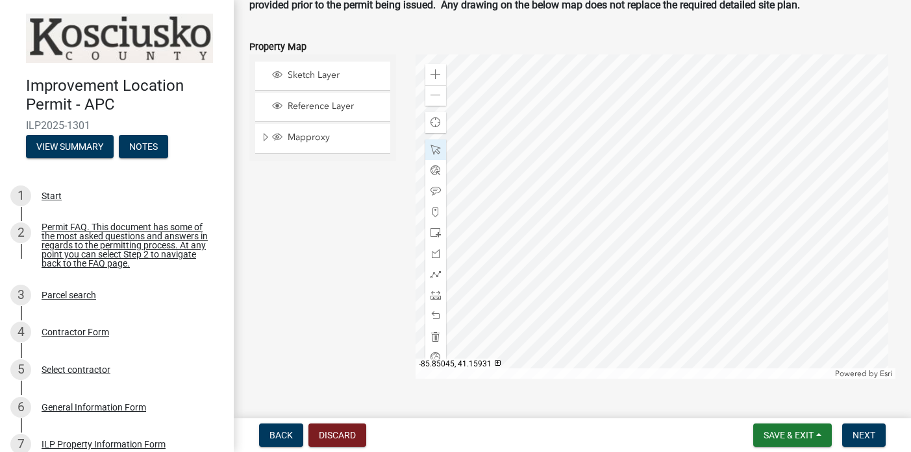
scroll to position [1561, 0]
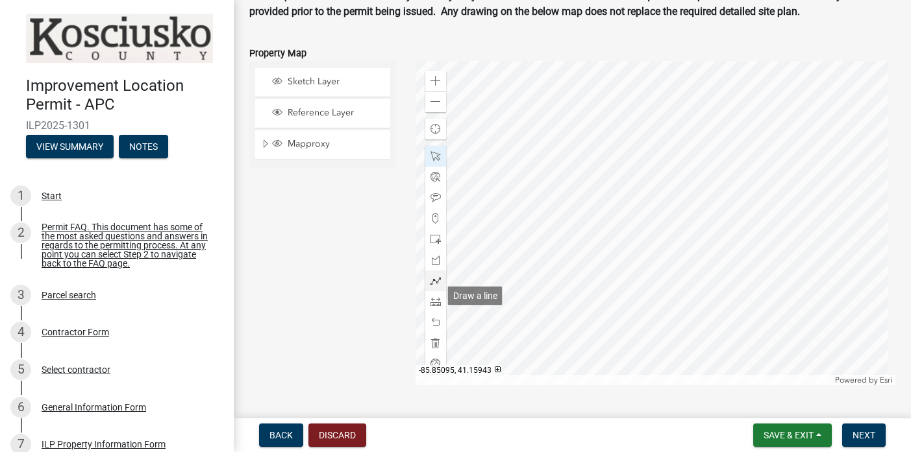
click at [432, 286] on span at bounding box center [435, 281] width 10 height 10
click at [432, 245] on span at bounding box center [435, 239] width 10 height 10
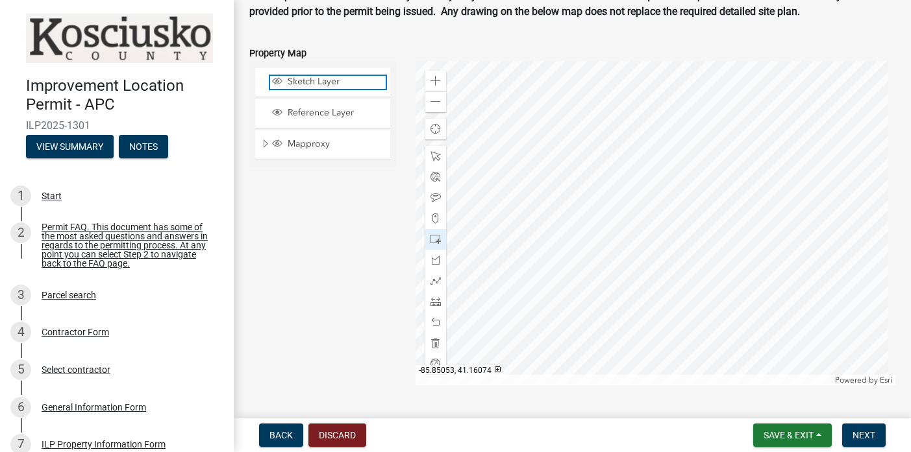
click at [307, 88] on span "Sketch Layer" at bounding box center [334, 82] width 101 height 12
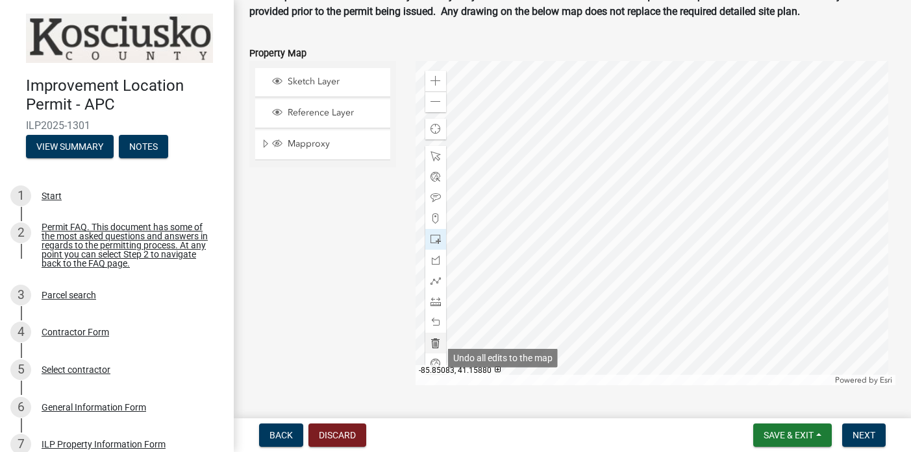
click at [434, 349] on span at bounding box center [435, 343] width 10 height 10
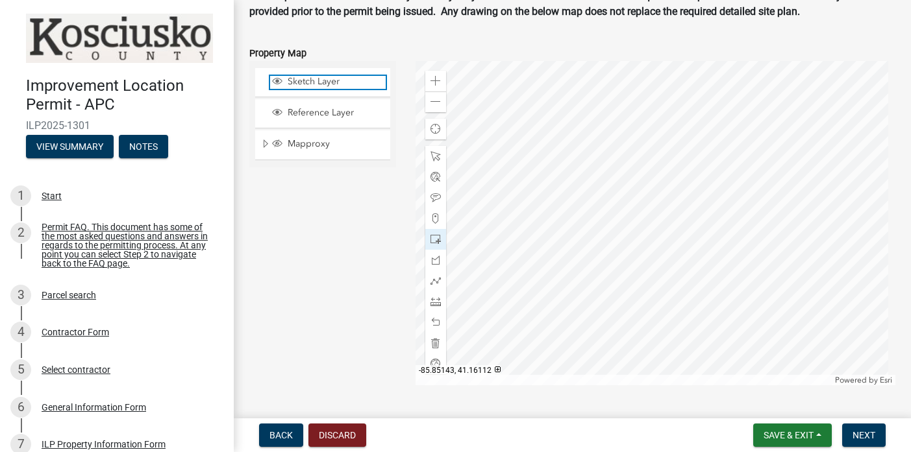
click at [324, 88] on span "Sketch Layer" at bounding box center [334, 82] width 101 height 12
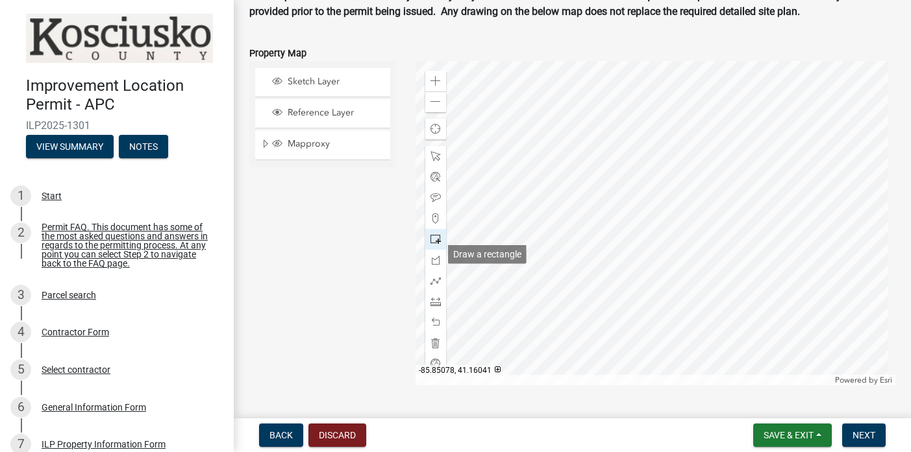
click at [432, 245] on span at bounding box center [435, 239] width 10 height 10
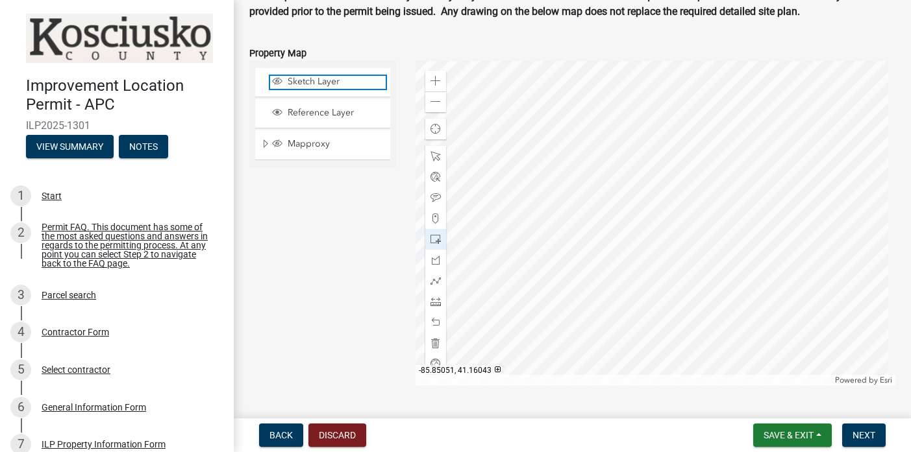
click at [310, 88] on span "Sketch Layer" at bounding box center [334, 82] width 101 height 12
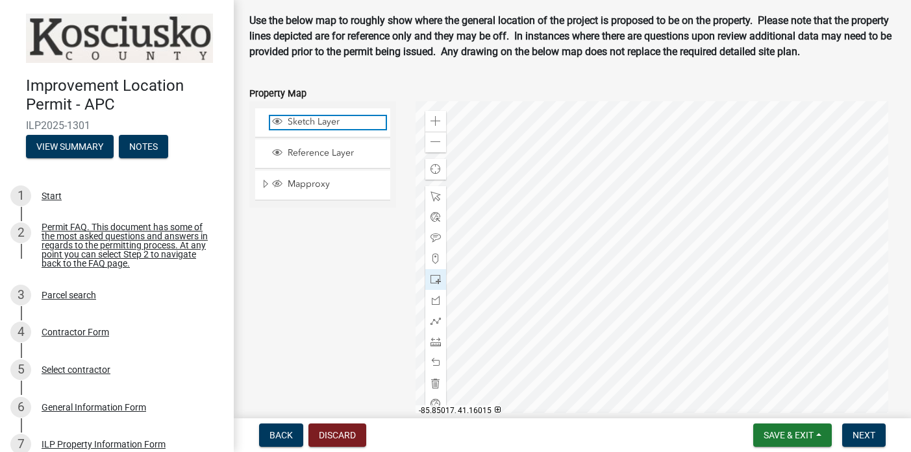
scroll to position [1522, 0]
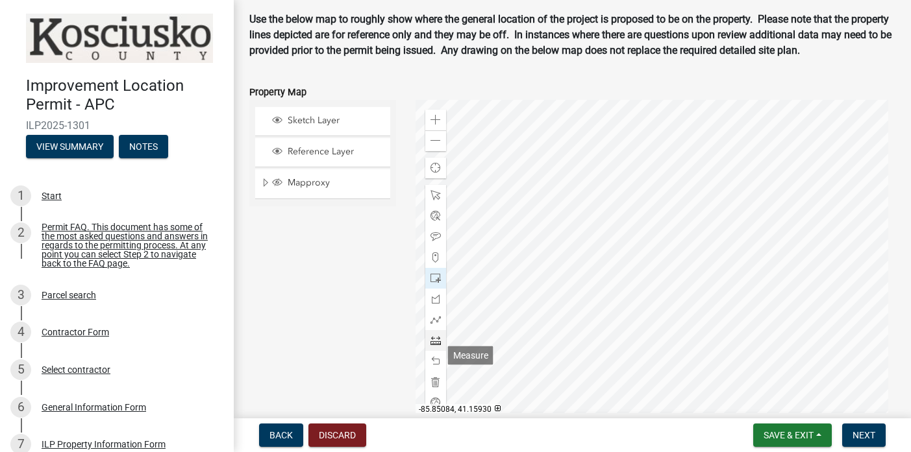
click at [436, 346] on span at bounding box center [435, 341] width 10 height 10
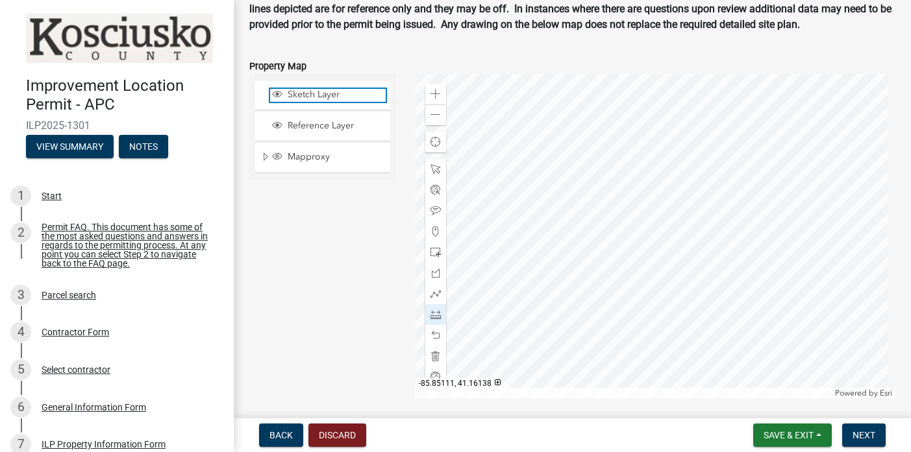
click at [326, 101] on span "Sketch Layer" at bounding box center [334, 95] width 101 height 12
click at [323, 101] on span "Sketch Layer" at bounding box center [334, 95] width 101 height 12
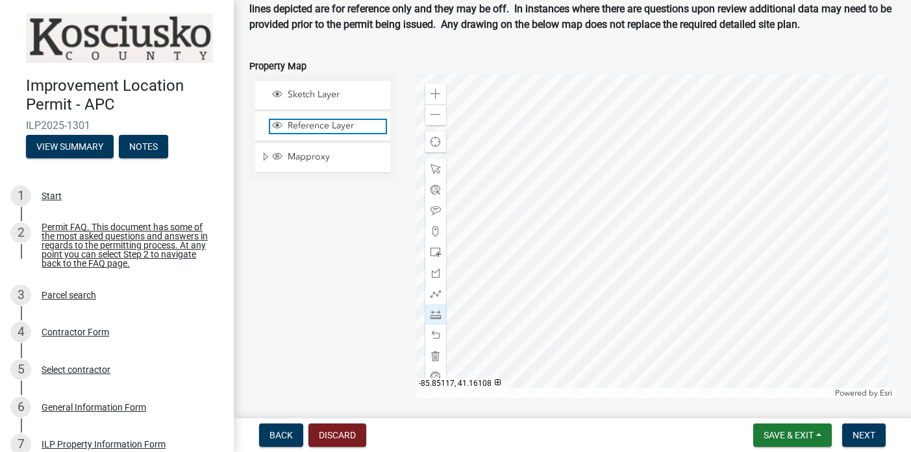
click at [320, 132] on span "Reference Layer" at bounding box center [334, 126] width 101 height 12
click at [434, 320] on span at bounding box center [435, 315] width 10 height 10
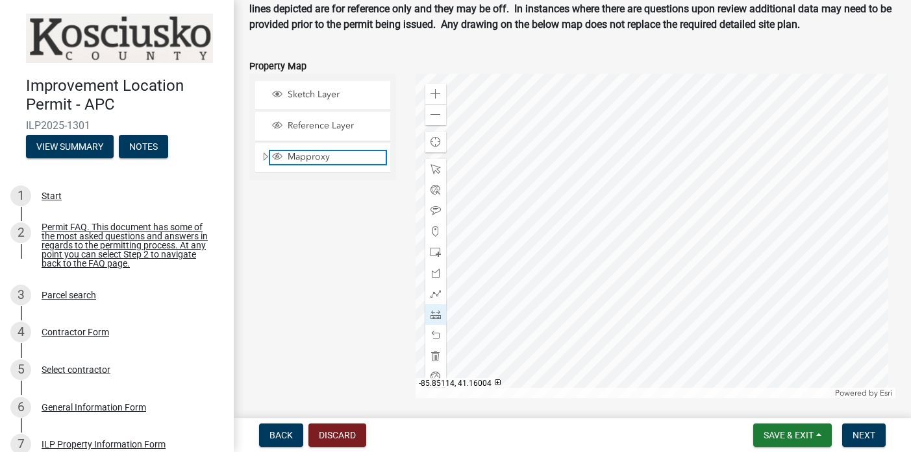
click at [319, 163] on span "Mapproxy" at bounding box center [334, 157] width 101 height 12
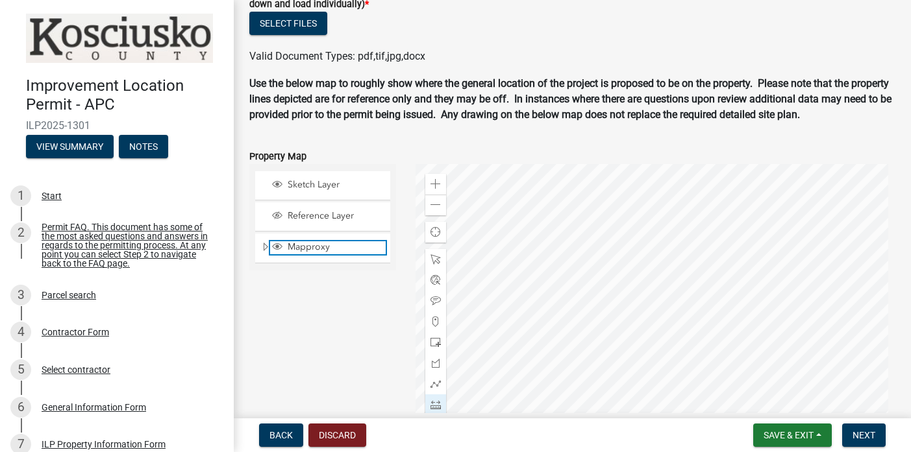
scroll to position [1453, 0]
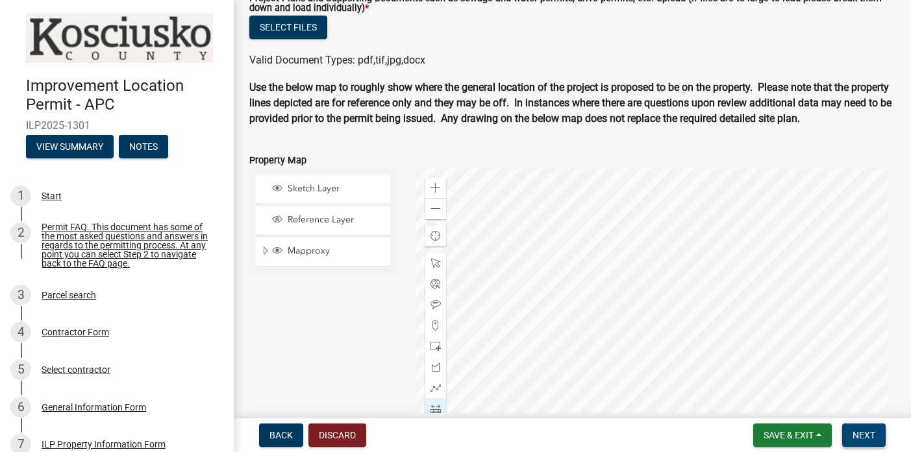
click at [872, 440] on span "Next" at bounding box center [863, 435] width 23 height 10
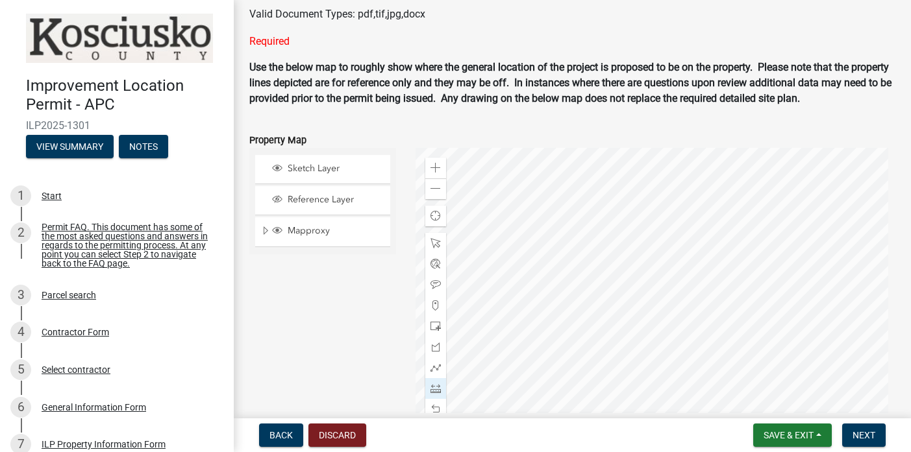
scroll to position [1586, 0]
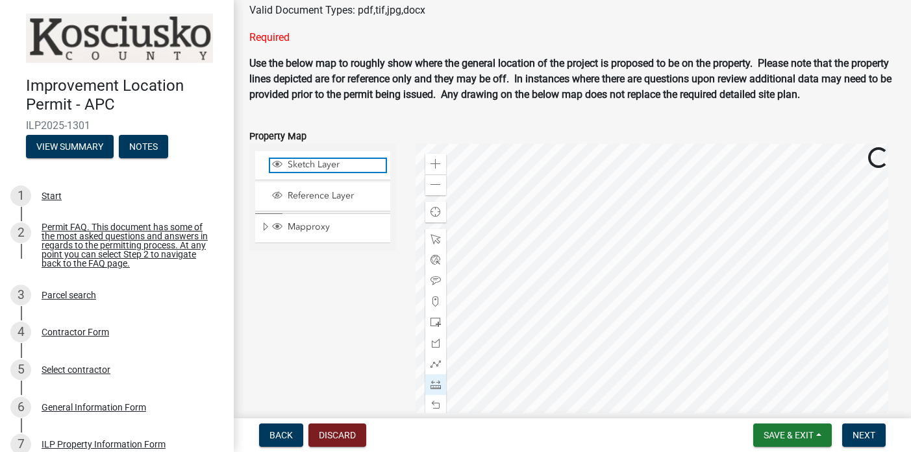
click at [325, 171] on span "Sketch Layer" at bounding box center [334, 165] width 101 height 12
click at [323, 171] on span "Sketch Layer" at bounding box center [334, 165] width 101 height 12
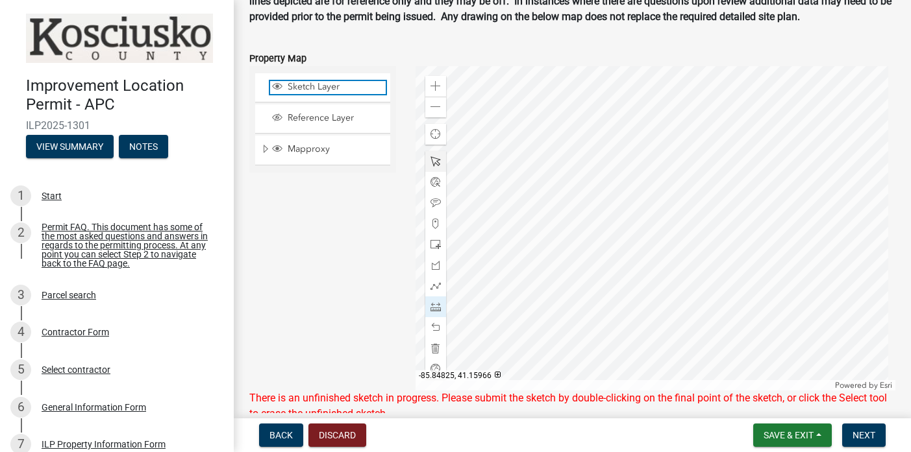
scroll to position [1690, 0]
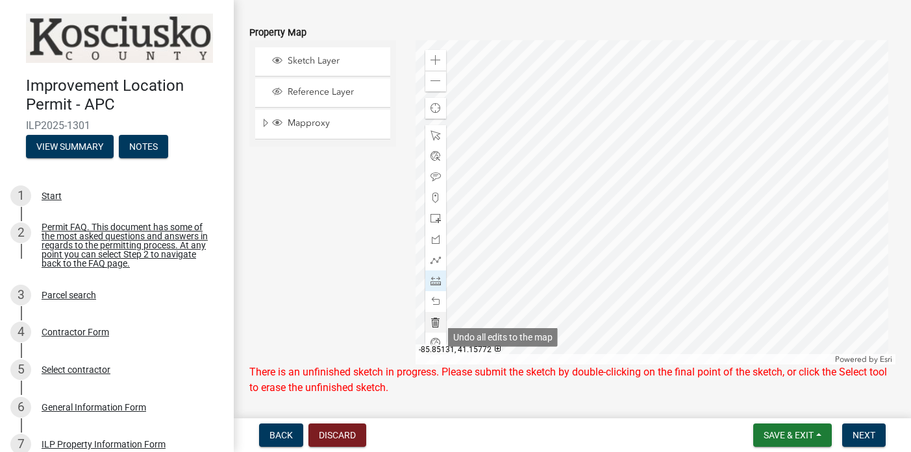
click at [433, 328] on span at bounding box center [435, 322] width 10 height 10
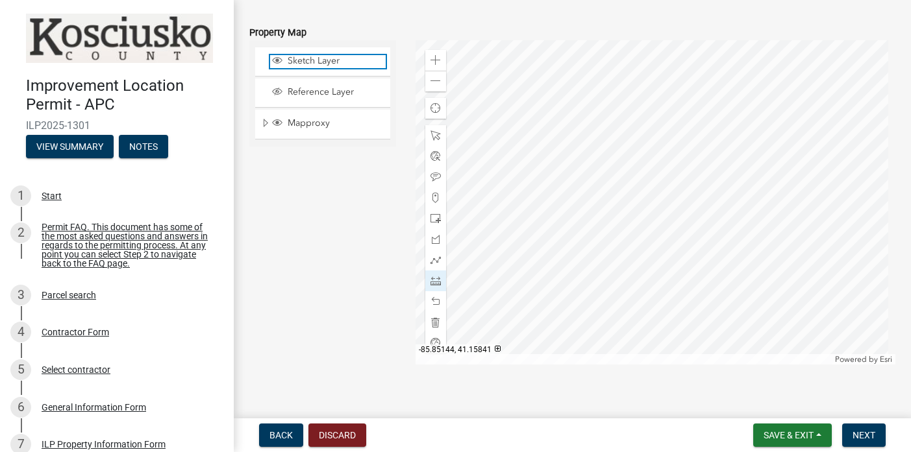
click at [335, 67] on span "Sketch Layer" at bounding box center [334, 61] width 101 height 12
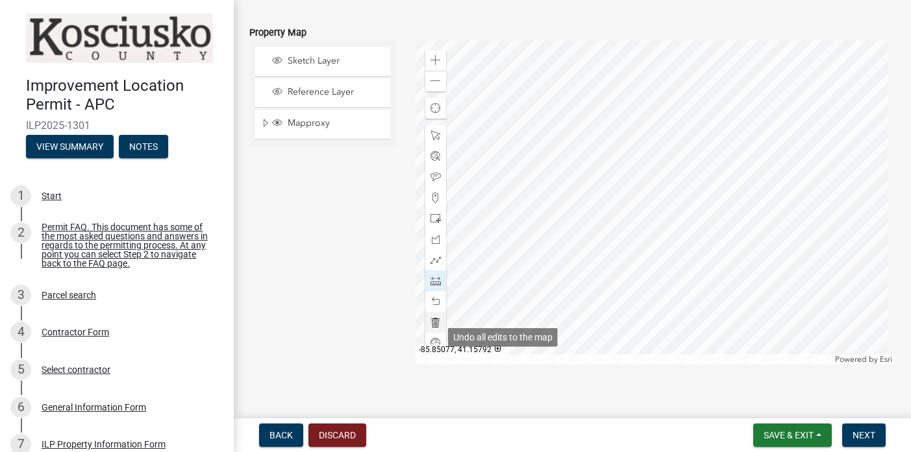
click at [434, 328] on span at bounding box center [435, 322] width 10 height 10
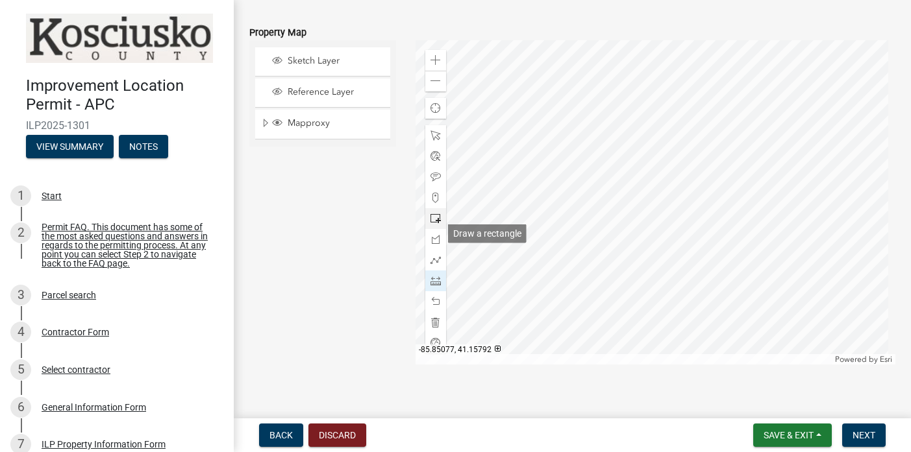
click at [435, 224] on span at bounding box center [435, 219] width 10 height 10
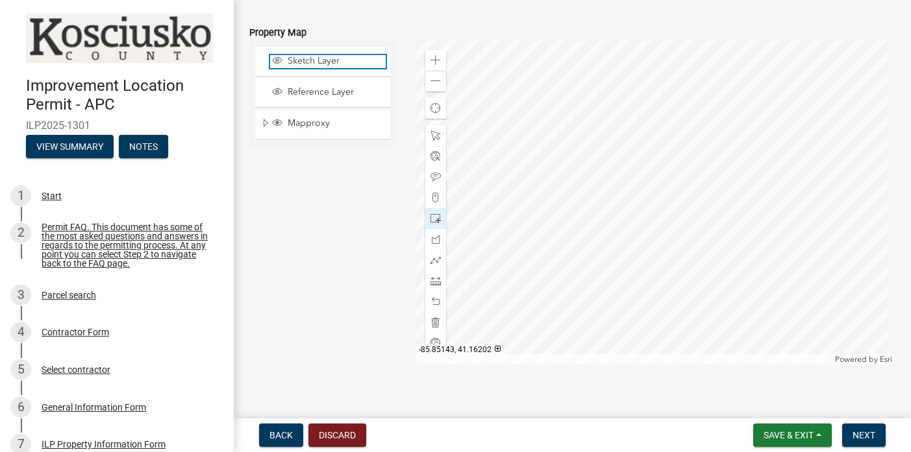
click at [338, 67] on span "Sketch Layer" at bounding box center [334, 61] width 101 height 12
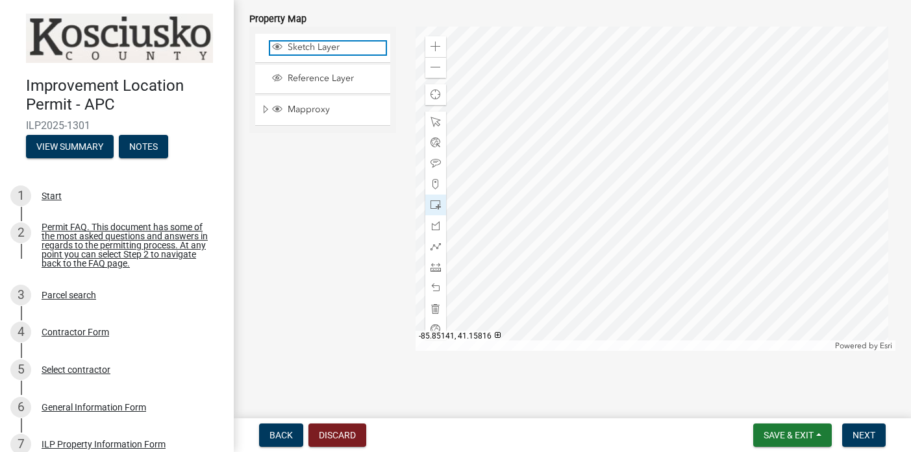
scroll to position [1719, 0]
click at [863, 436] on span "Next" at bounding box center [863, 435] width 23 height 10
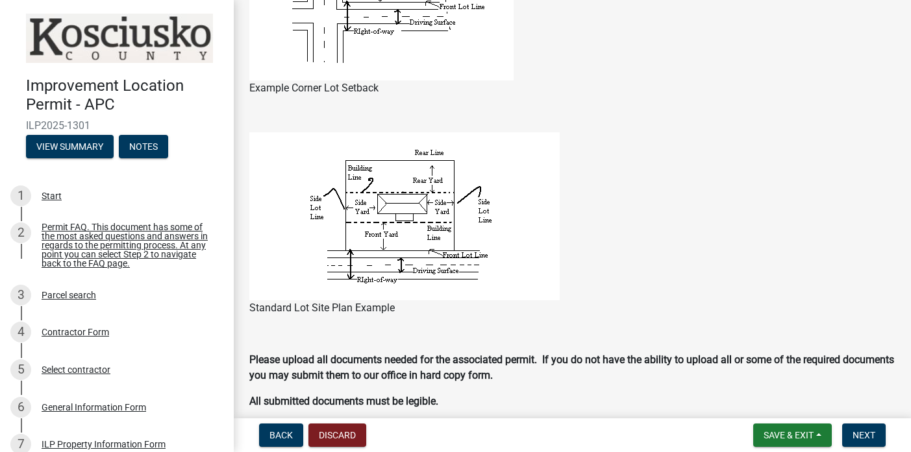
scroll to position [1070, 0]
